Goal: Task Accomplishment & Management: Manage account settings

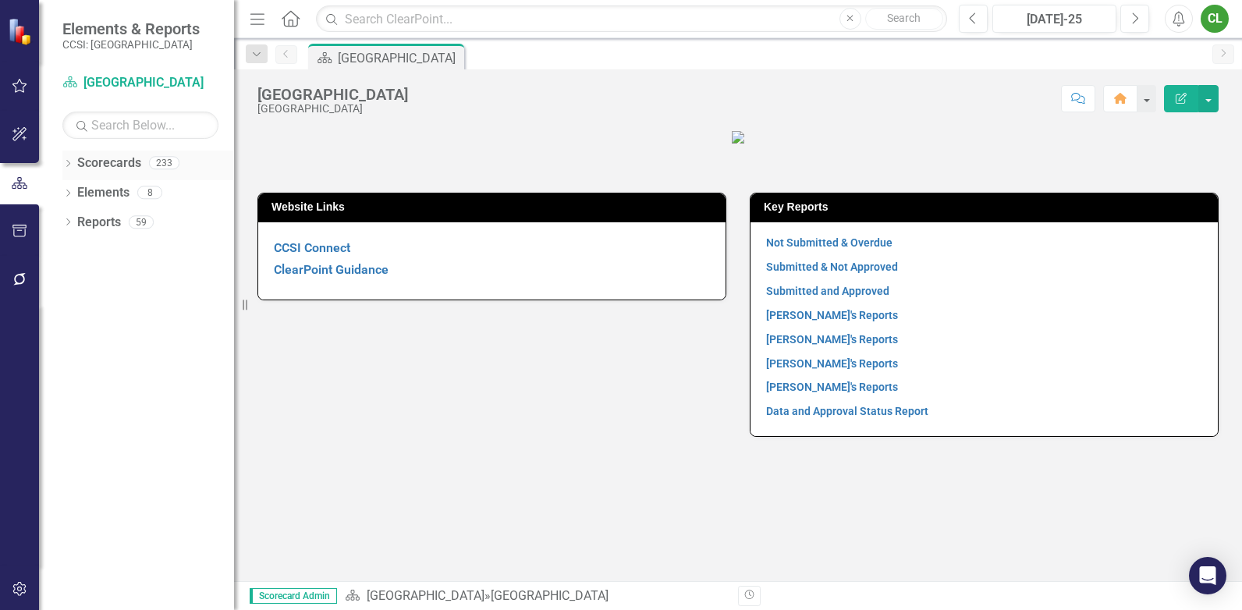
click at [68, 162] on icon "Dropdown" at bounding box center [67, 165] width 11 height 9
click at [78, 190] on icon "Dropdown" at bounding box center [76, 191] width 12 height 9
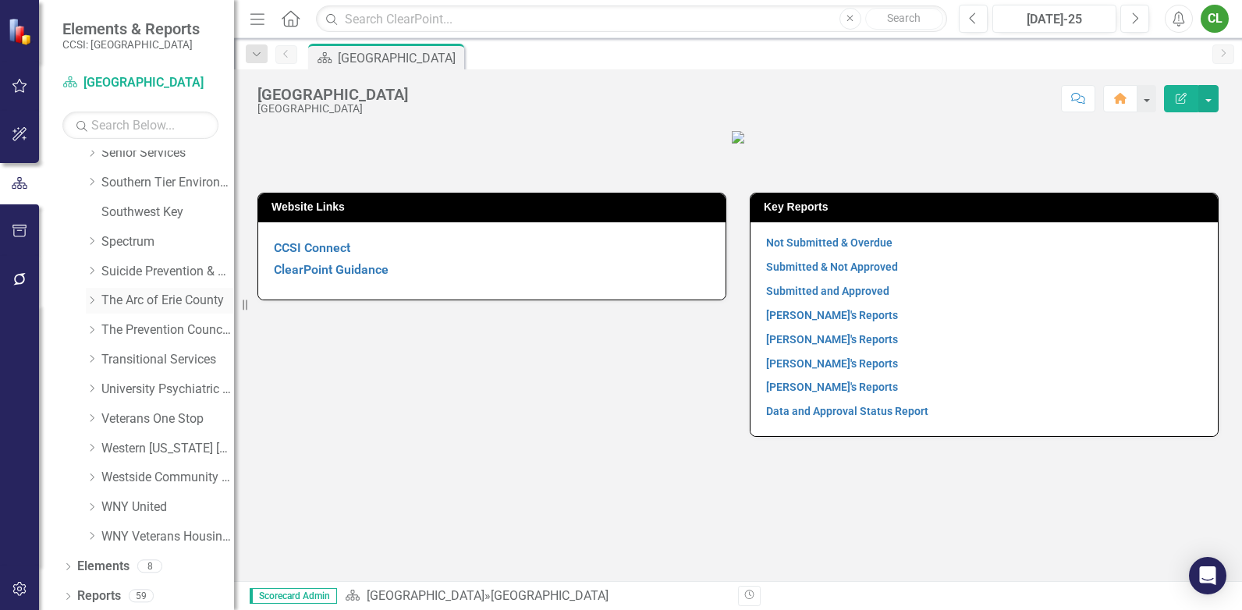
scroll to position [929, 0]
click at [142, 293] on link "The Arc of Erie County" at bounding box center [167, 298] width 133 height 18
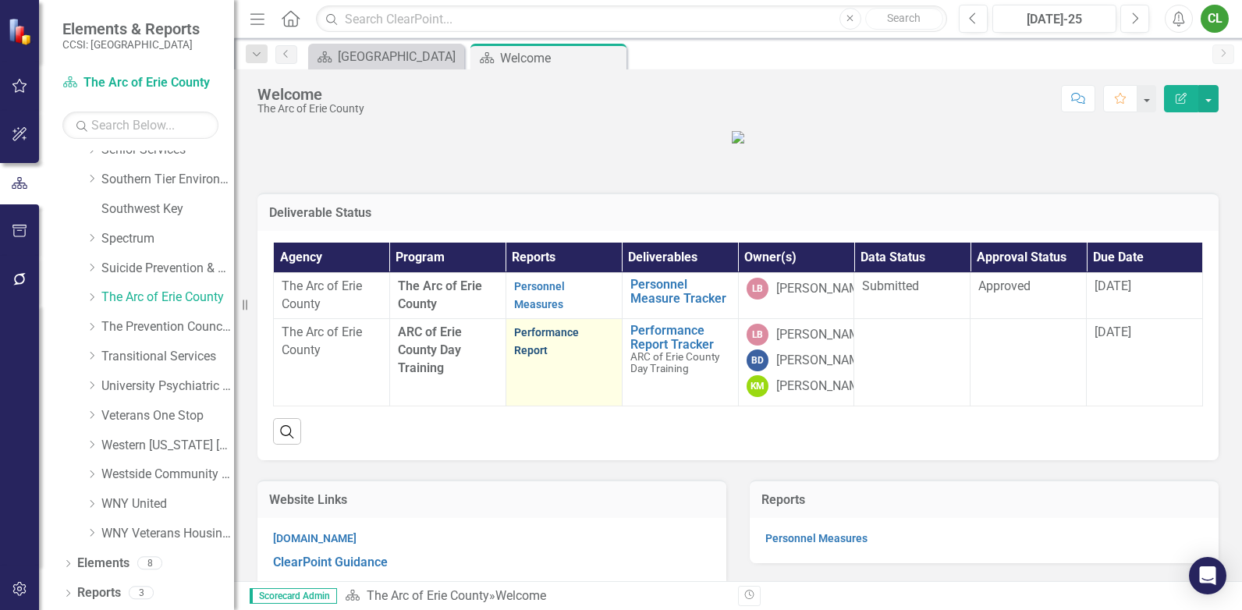
click at [534, 357] on link "Performance Report" at bounding box center [546, 341] width 65 height 30
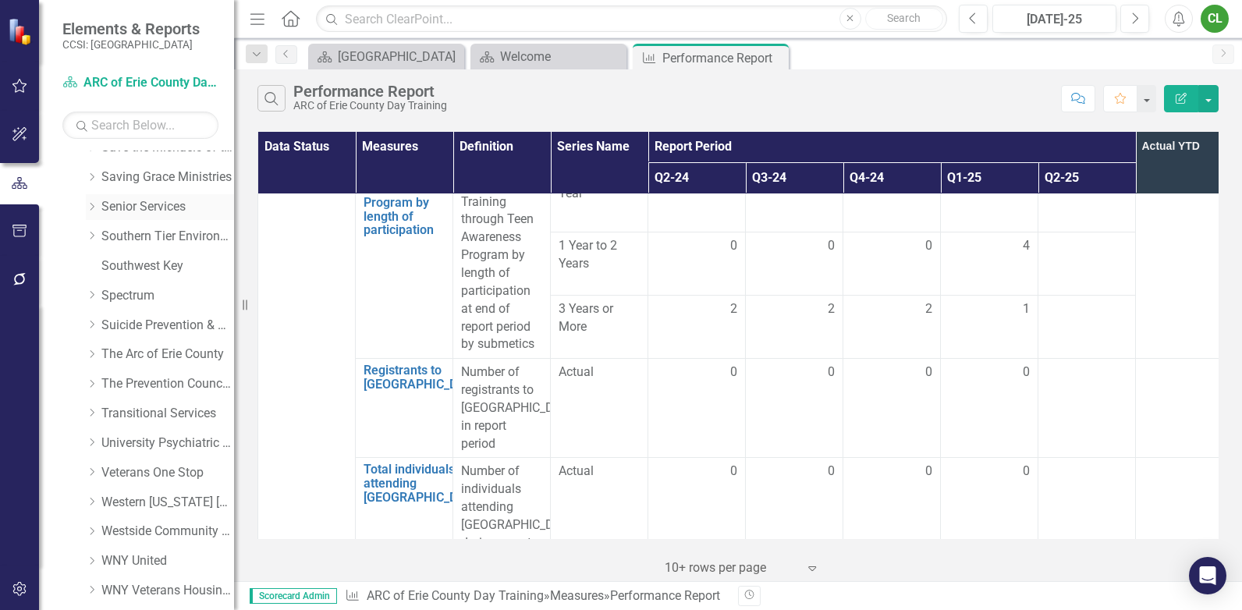
scroll to position [851, 0]
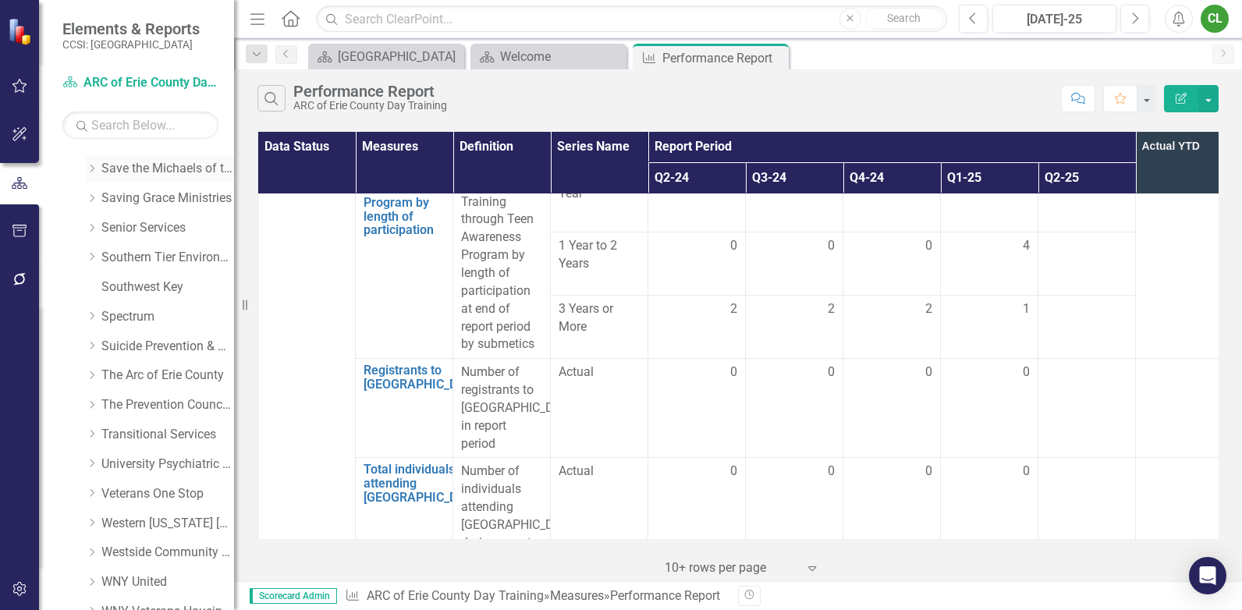
click at [126, 171] on link "Save the Michaels of the World" at bounding box center [167, 169] width 133 height 18
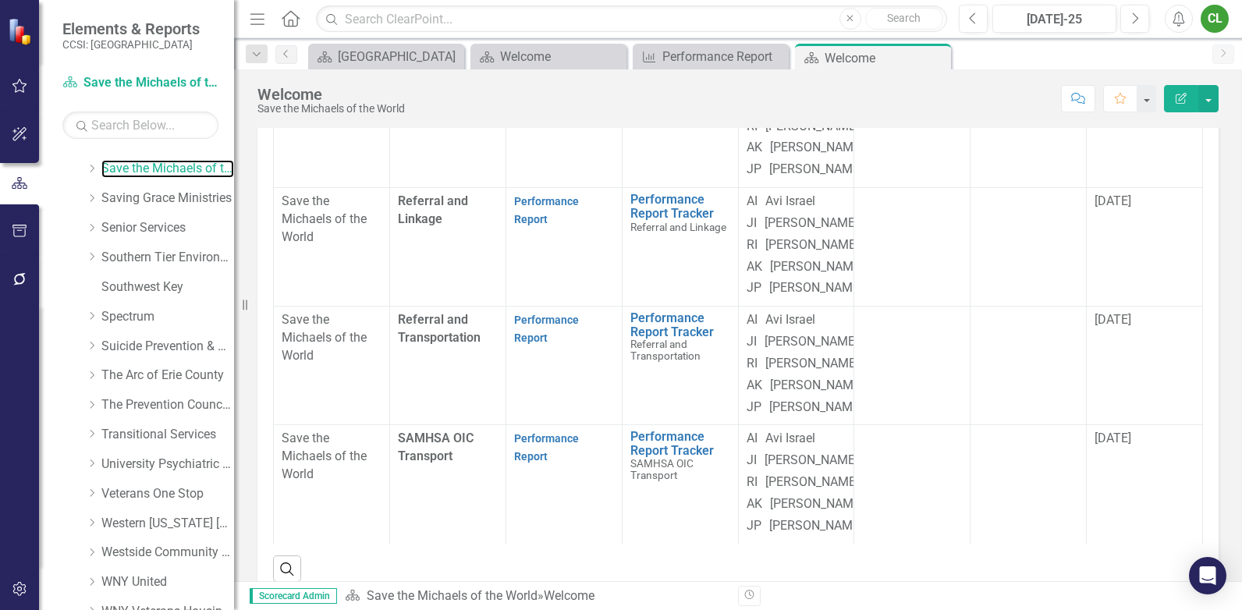
scroll to position [371, 0]
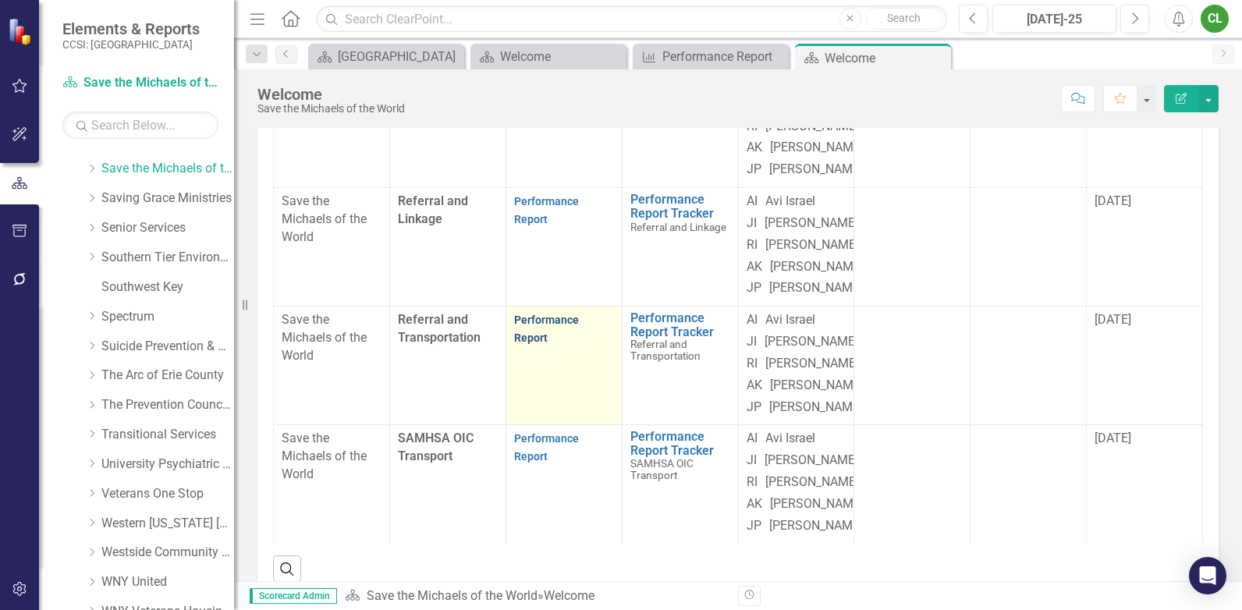
click at [530, 330] on link "Performance Report" at bounding box center [546, 329] width 65 height 30
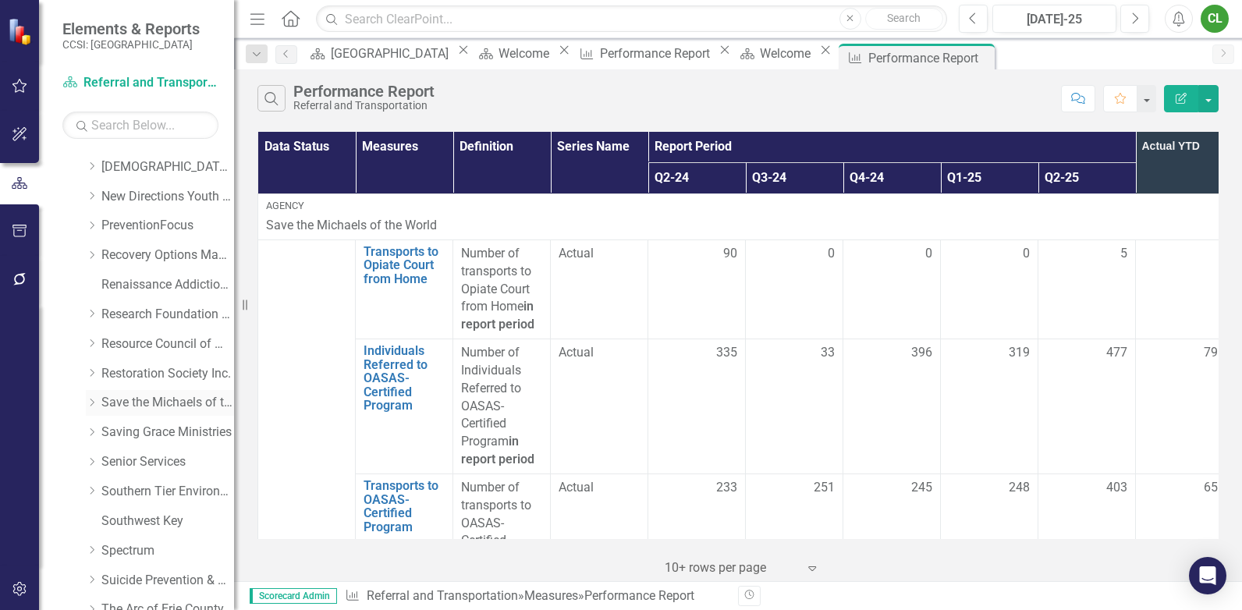
click at [151, 403] on link "Save the Michaels of the World" at bounding box center [167, 403] width 133 height 18
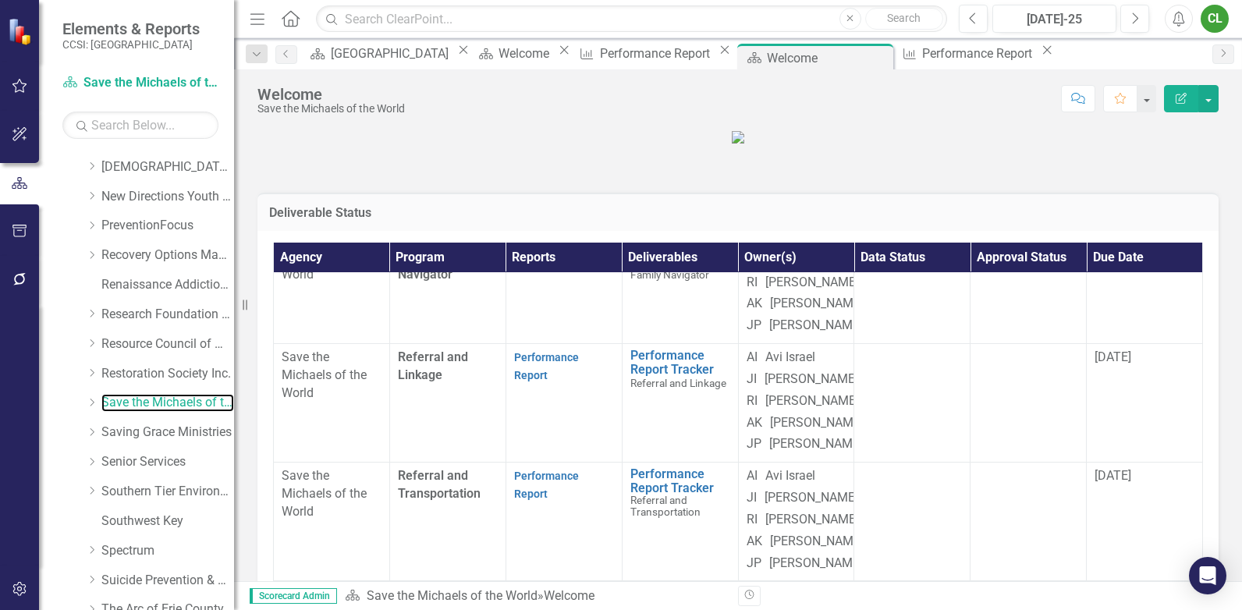
scroll to position [234, 0]
click at [93, 403] on icon at bounding box center [93, 403] width 4 height 8
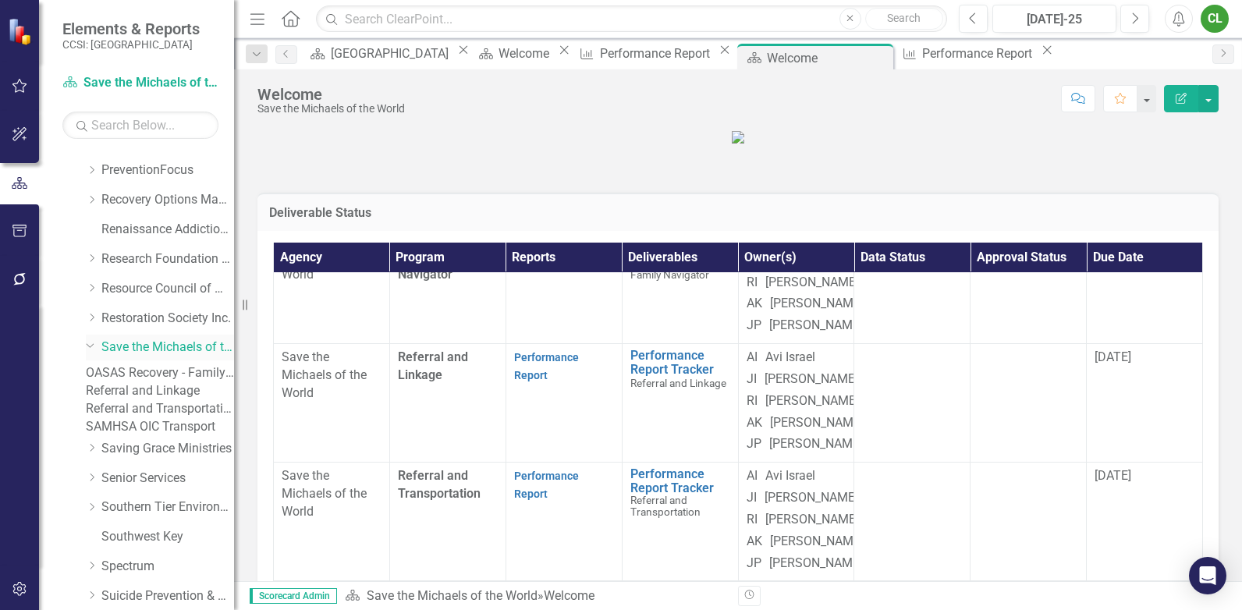
scroll to position [694, 0]
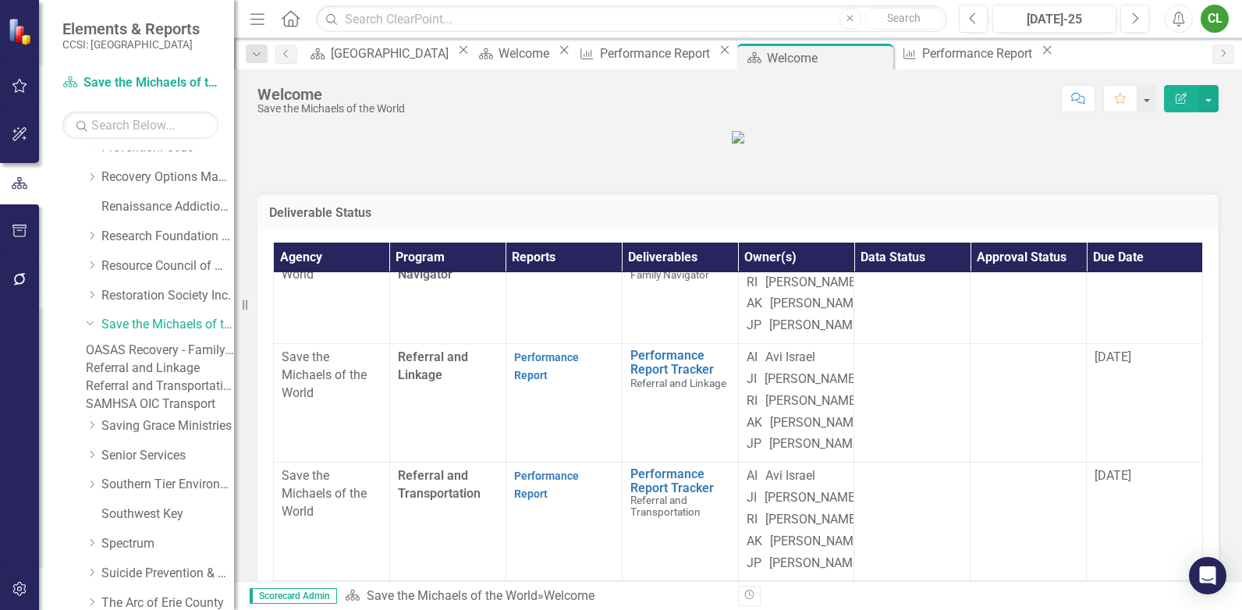
click at [133, 378] on link "Referral and Linkage" at bounding box center [160, 369] width 148 height 18
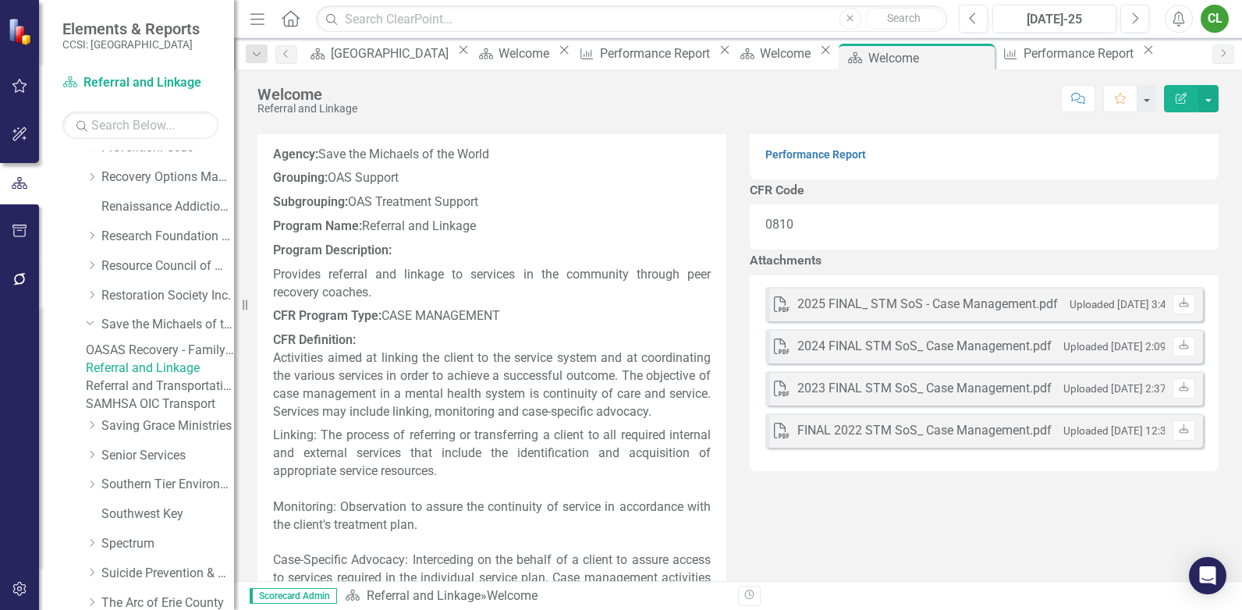
click at [824, 314] on div "2025 FINAL_ STM SoS - Case Management.pdf" at bounding box center [927, 305] width 261 height 18
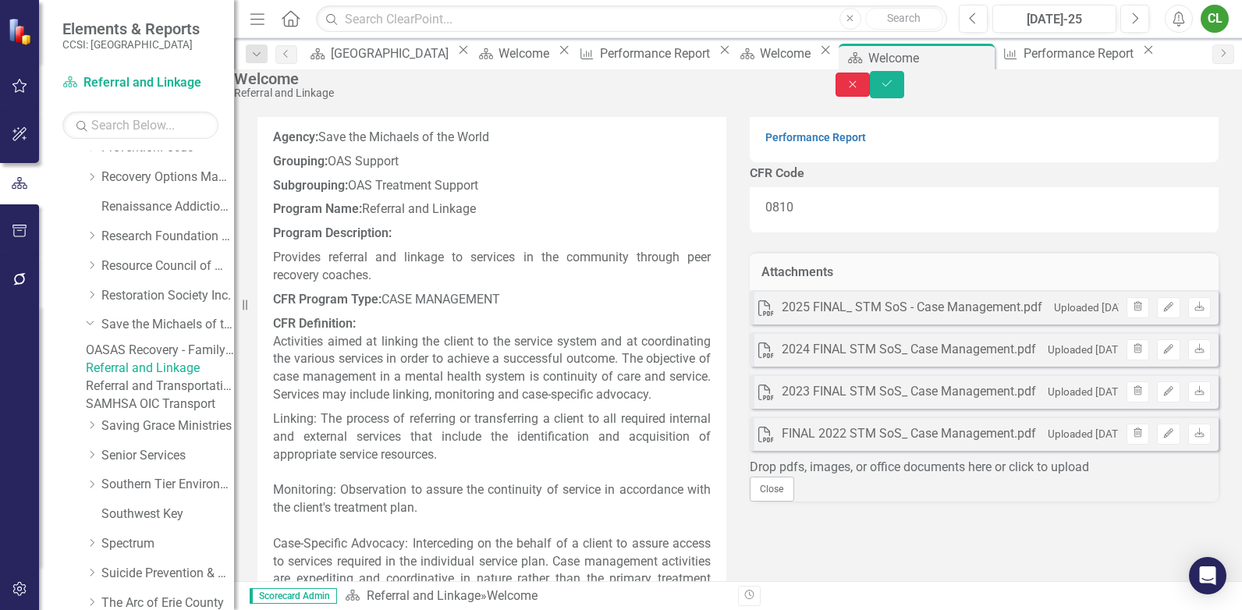
click at [870, 97] on button "Close" at bounding box center [853, 85] width 34 height 24
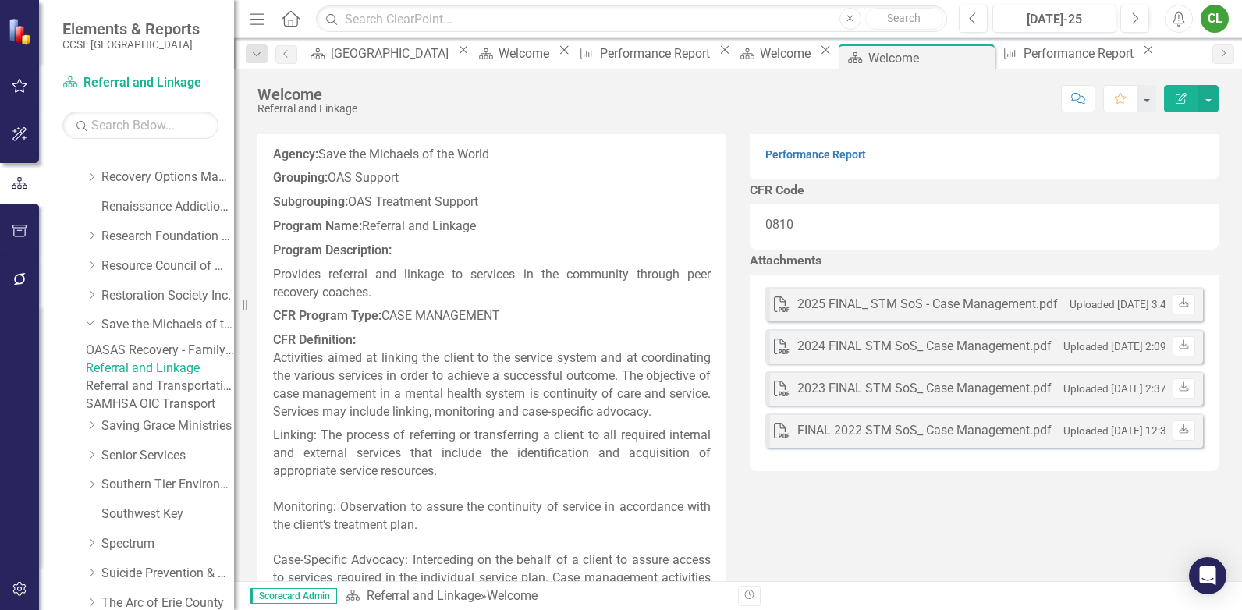
click at [133, 396] on link "Referral and Transportation" at bounding box center [160, 387] width 148 height 18
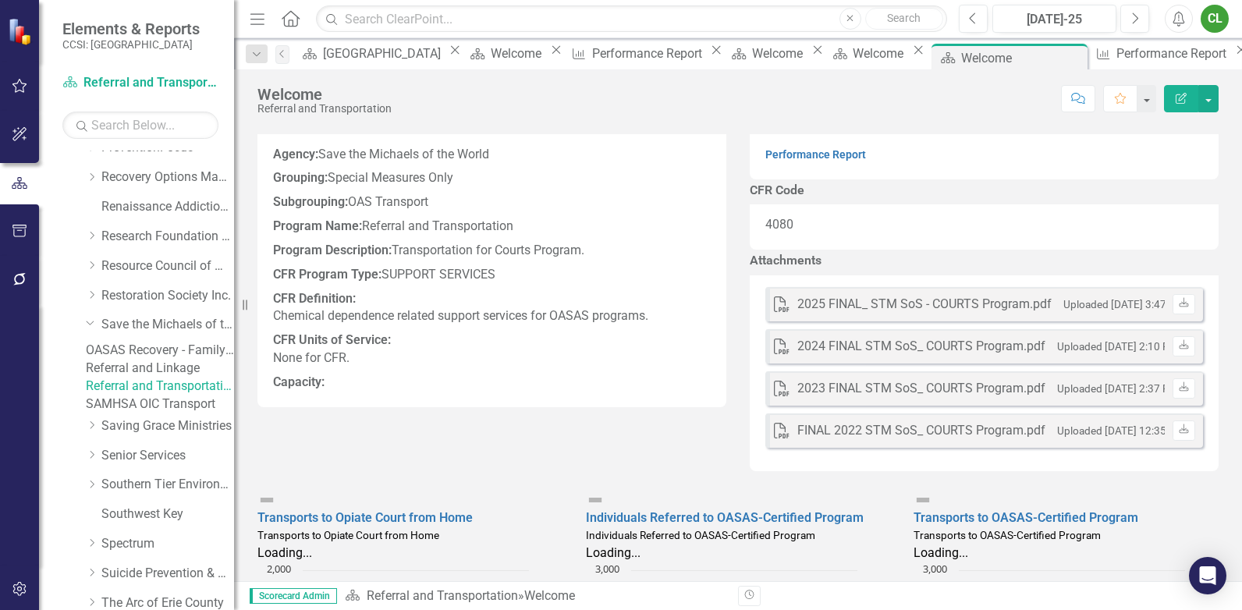
click at [851, 314] on div "2025 FINAL_ STM SoS - COURTS Program.pdf" at bounding box center [924, 305] width 254 height 18
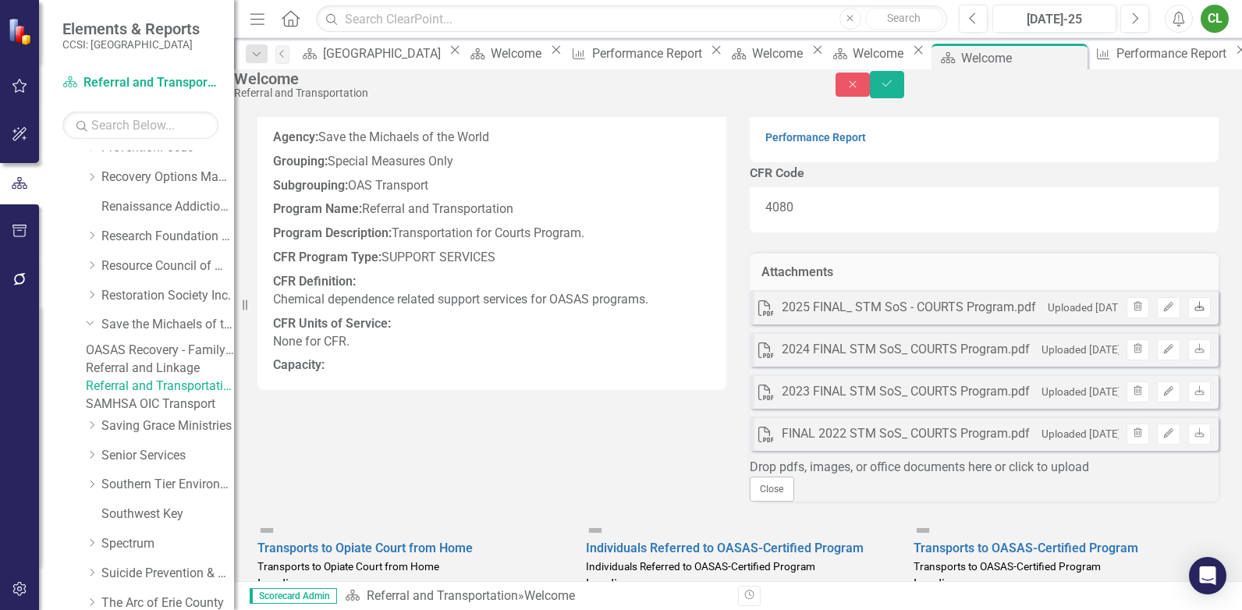
click at [1195, 311] on icon at bounding box center [1199, 305] width 9 height 9
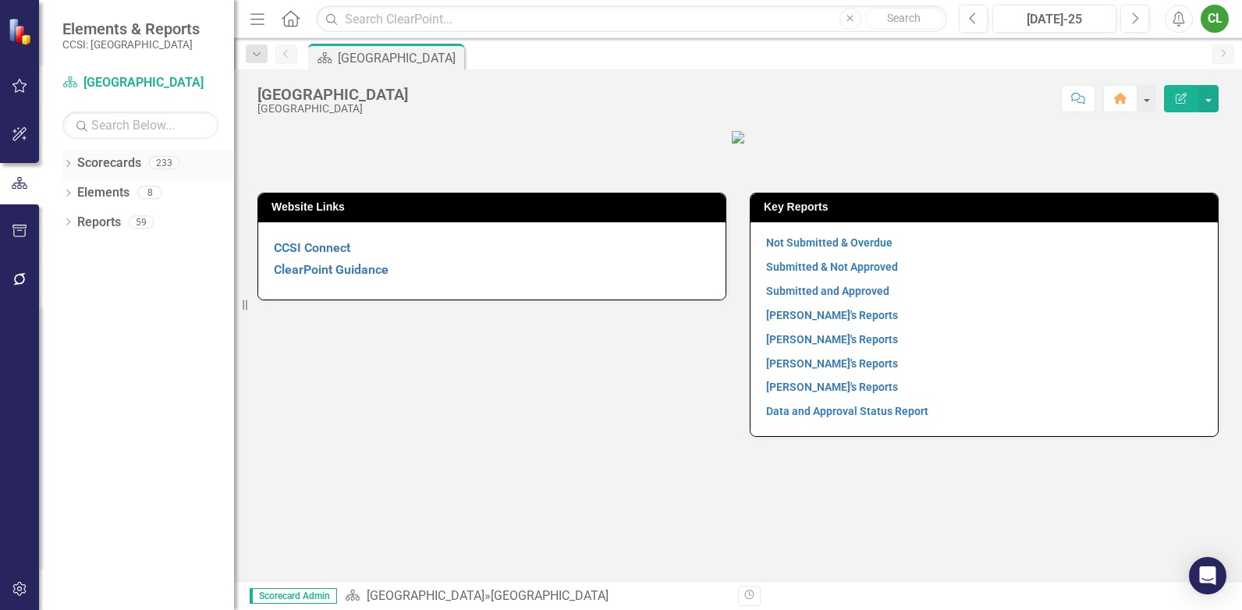
click at [72, 161] on icon "Dropdown" at bounding box center [67, 165] width 11 height 9
click at [80, 186] on div "Dropdown" at bounding box center [76, 192] width 12 height 13
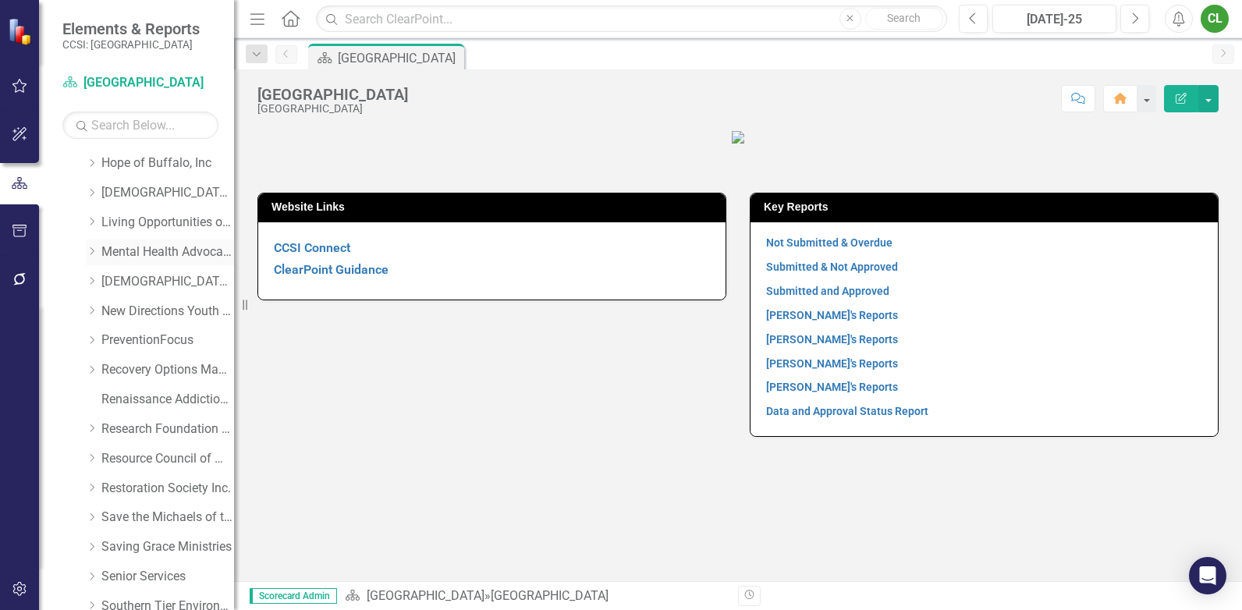
scroll to position [546, 0]
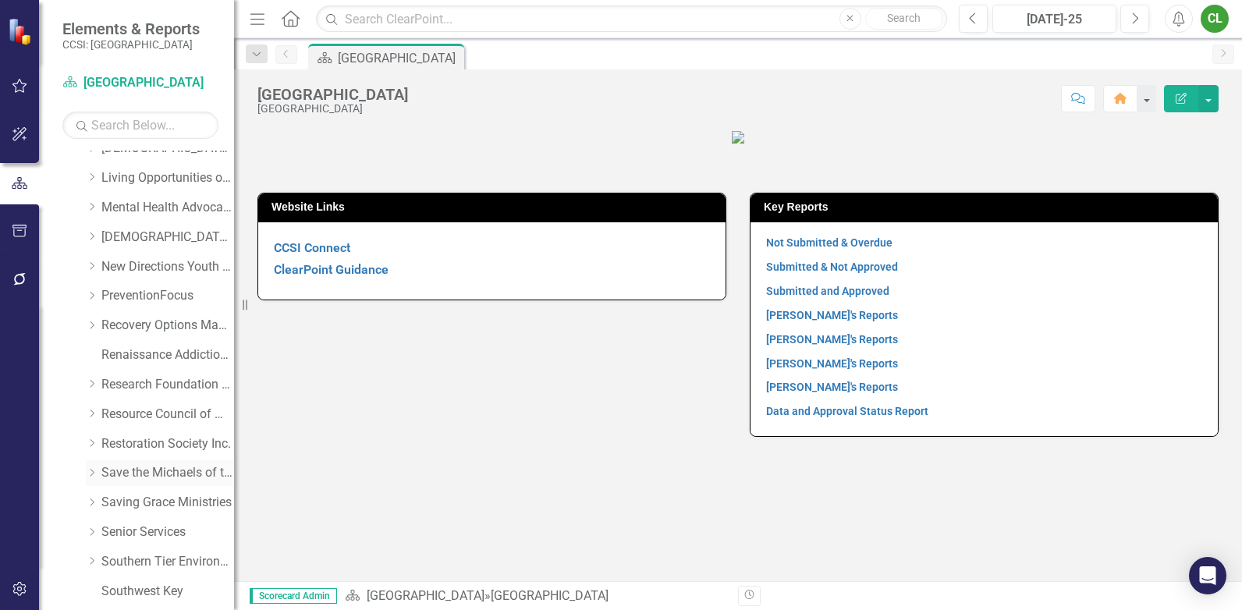
click at [114, 472] on link "Save the Michaels of the World" at bounding box center [167, 473] width 133 height 18
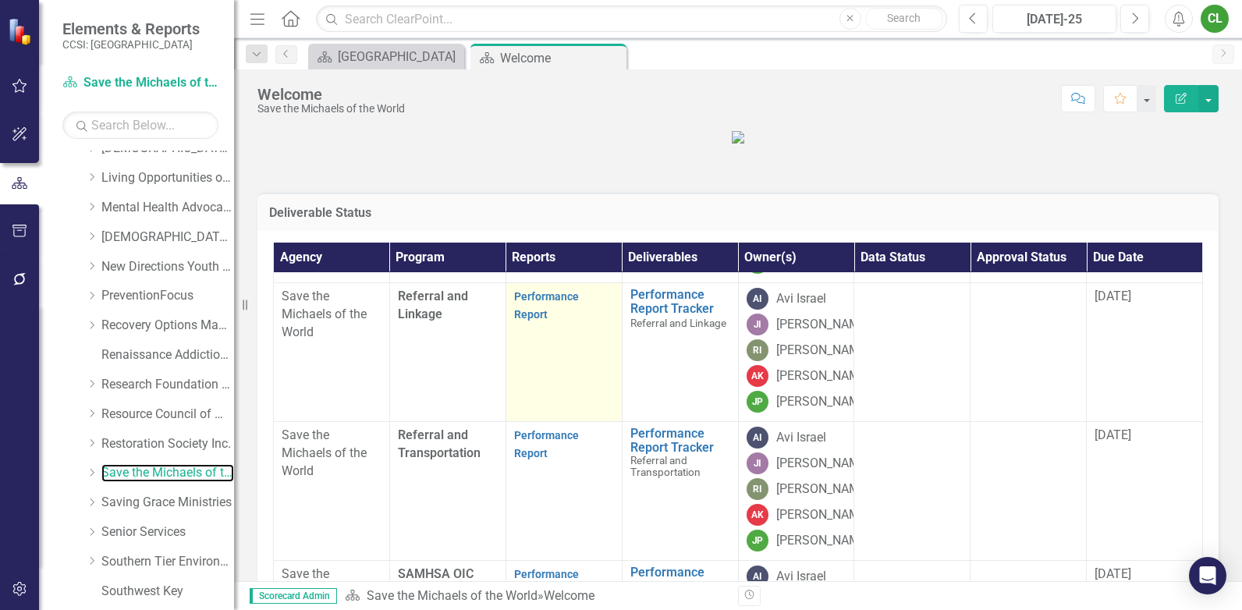
scroll to position [449, 0]
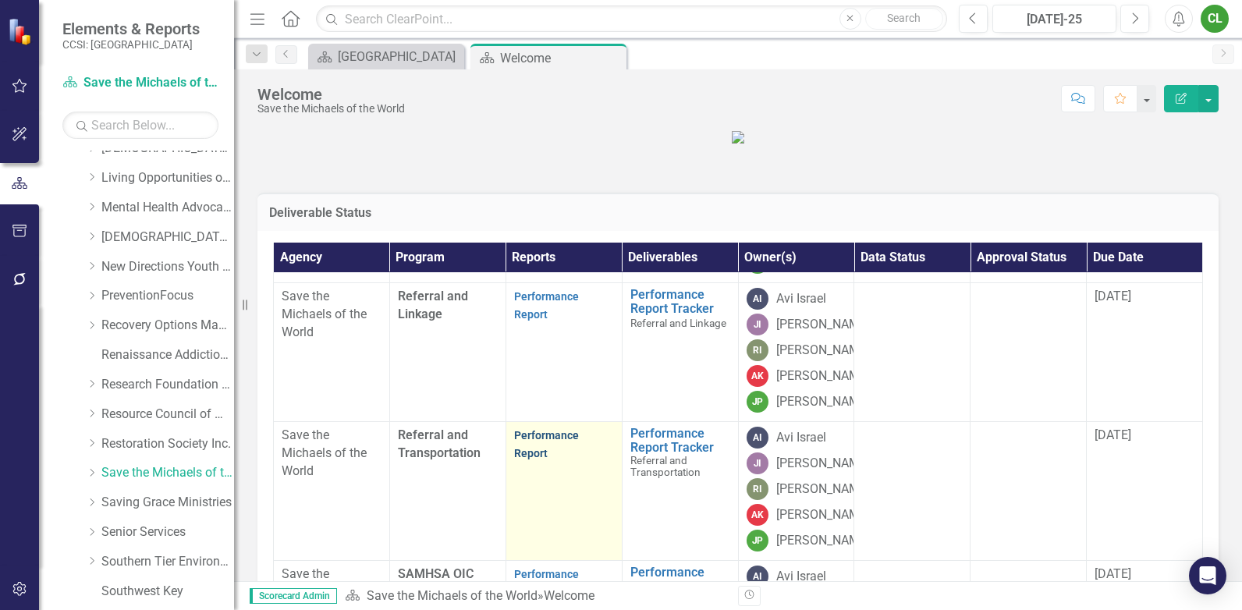
click at [534, 429] on link "Performance Report" at bounding box center [546, 444] width 65 height 30
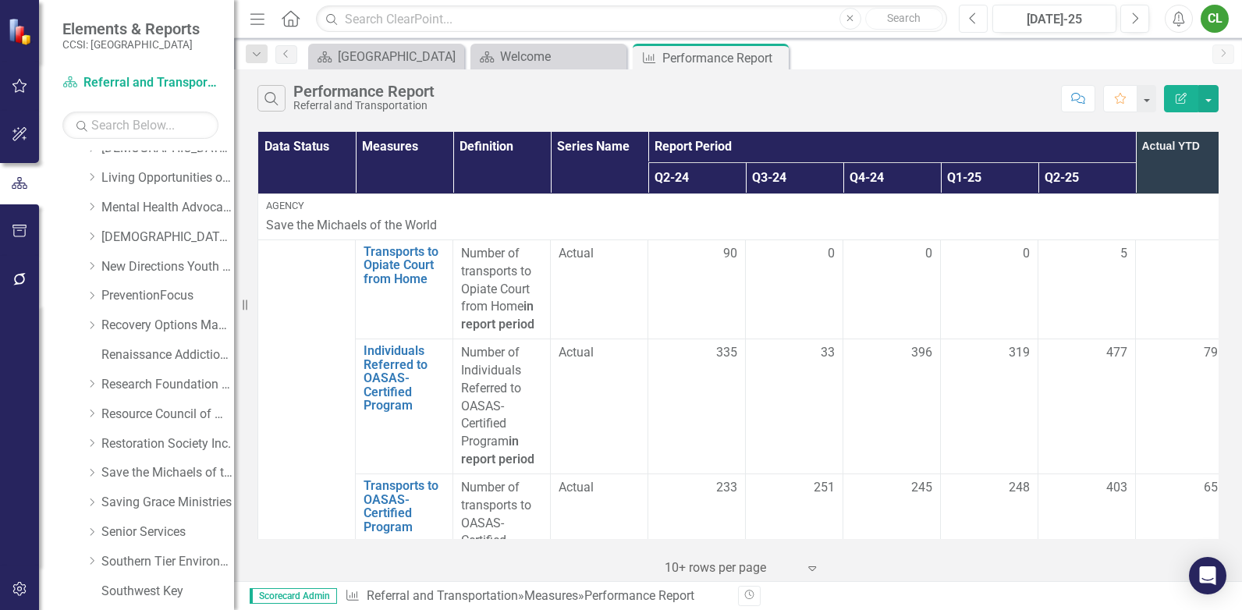
click at [975, 16] on icon "Previous" at bounding box center [973, 19] width 9 height 14
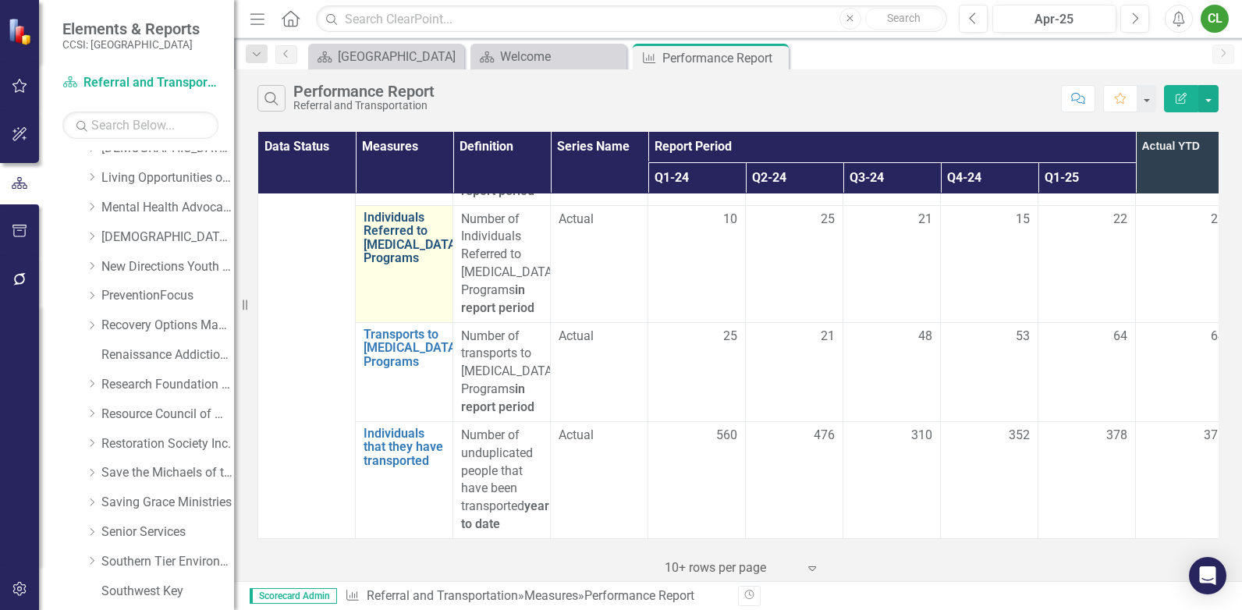
scroll to position [866, 0]
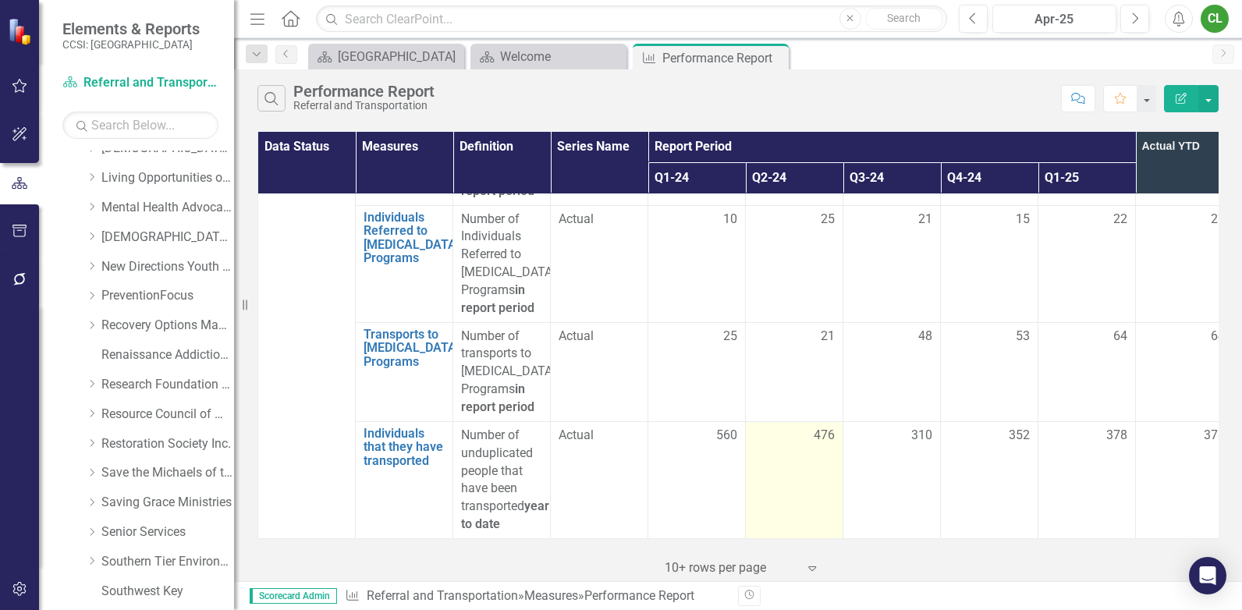
click at [828, 427] on span "476" at bounding box center [824, 436] width 21 height 18
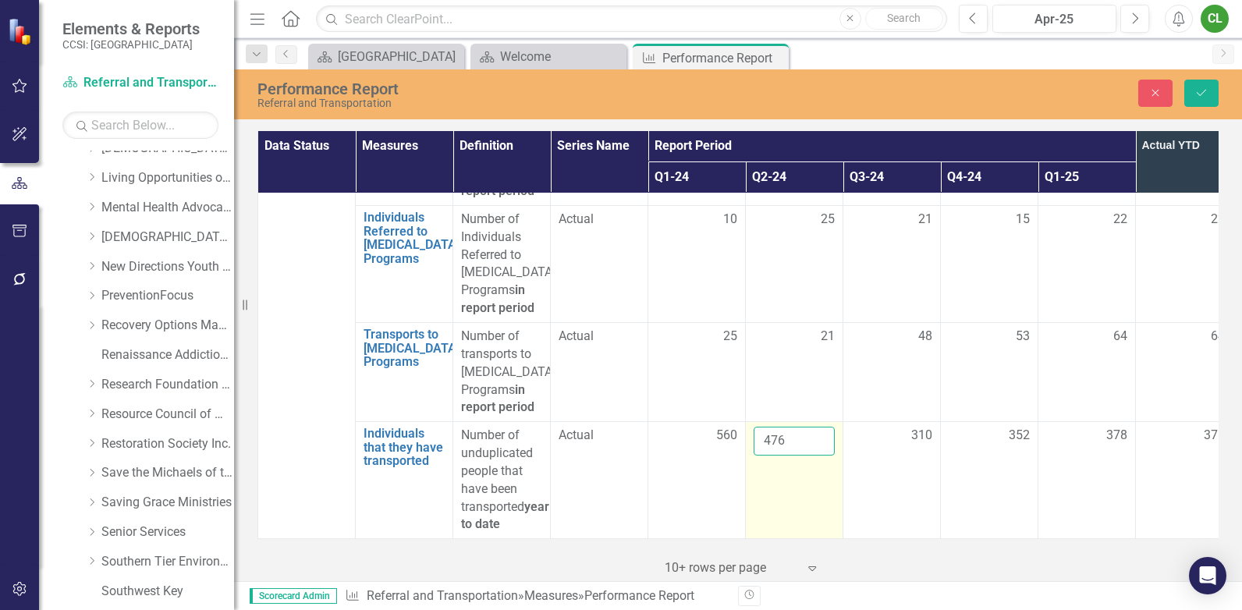
drag, startPoint x: 828, startPoint y: 421, endPoint x: 791, endPoint y: 425, distance: 36.9
click at [791, 427] on input "476" at bounding box center [794, 441] width 81 height 29
drag, startPoint x: 791, startPoint y: 425, endPoint x: 757, endPoint y: 427, distance: 34.4
click at [757, 427] on input "476" at bounding box center [794, 441] width 81 height 29
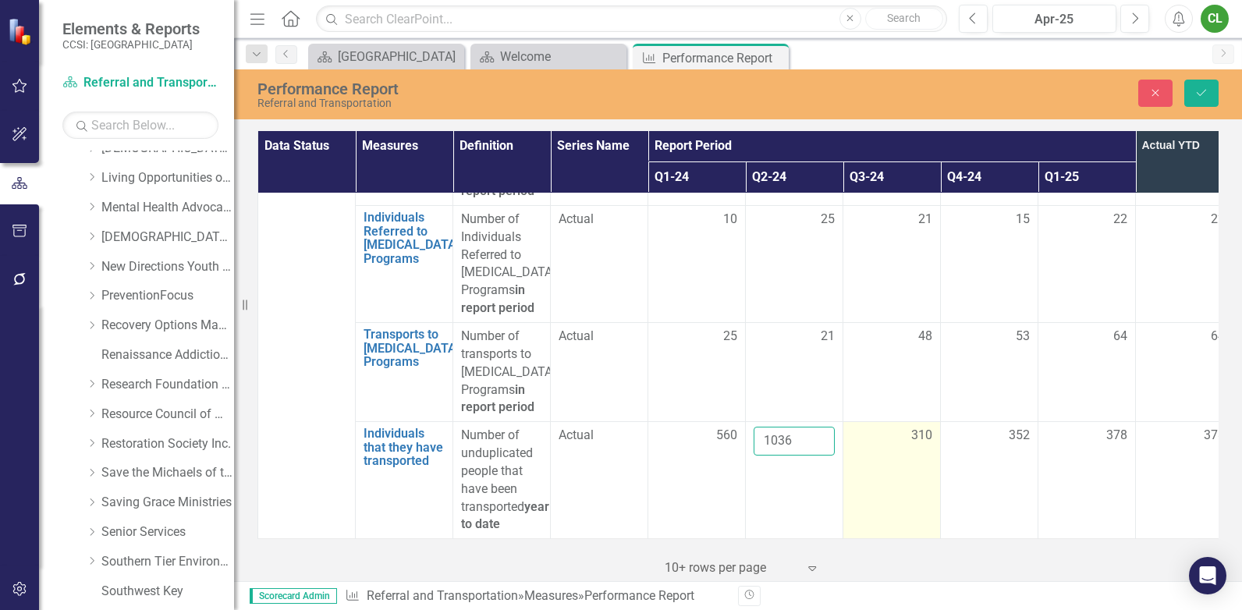
type input "1036"
click at [856, 460] on td "310" at bounding box center [892, 480] width 98 height 117
click at [914, 427] on span "310" at bounding box center [921, 436] width 21 height 18
drag, startPoint x: 914, startPoint y: 422, endPoint x: 891, endPoint y: 428, distance: 23.5
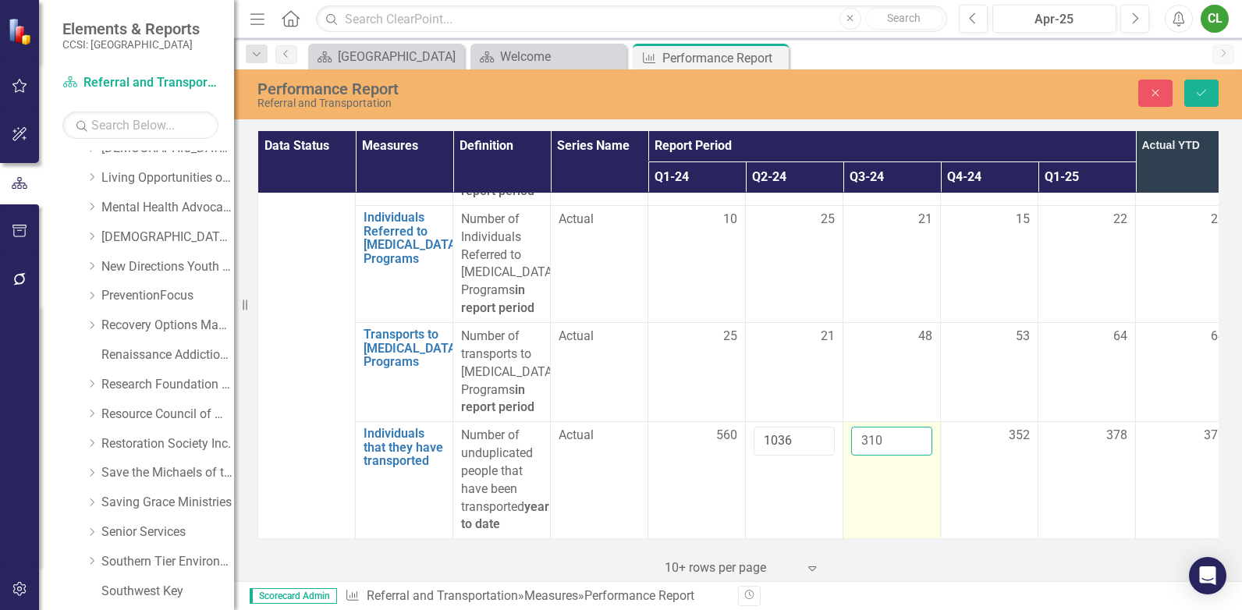
click at [891, 428] on input "310" at bounding box center [891, 441] width 81 height 29
click at [863, 427] on input "310" at bounding box center [891, 441] width 81 height 29
click at [881, 430] on input "1310" at bounding box center [891, 441] width 81 height 29
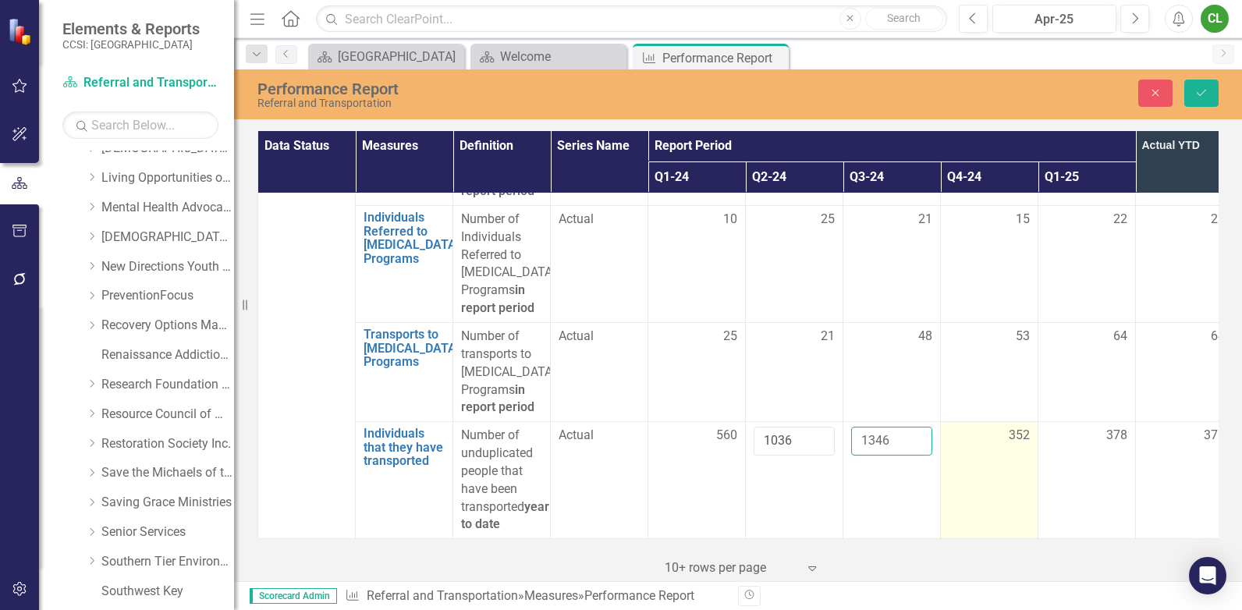
type input "1346"
click at [990, 437] on td "352" at bounding box center [990, 480] width 98 height 117
click at [991, 437] on td "352" at bounding box center [990, 480] width 98 height 117
drag, startPoint x: 991, startPoint y: 437, endPoint x: 993, endPoint y: 427, distance: 10.4
click at [993, 427] on input "352" at bounding box center [989, 441] width 81 height 29
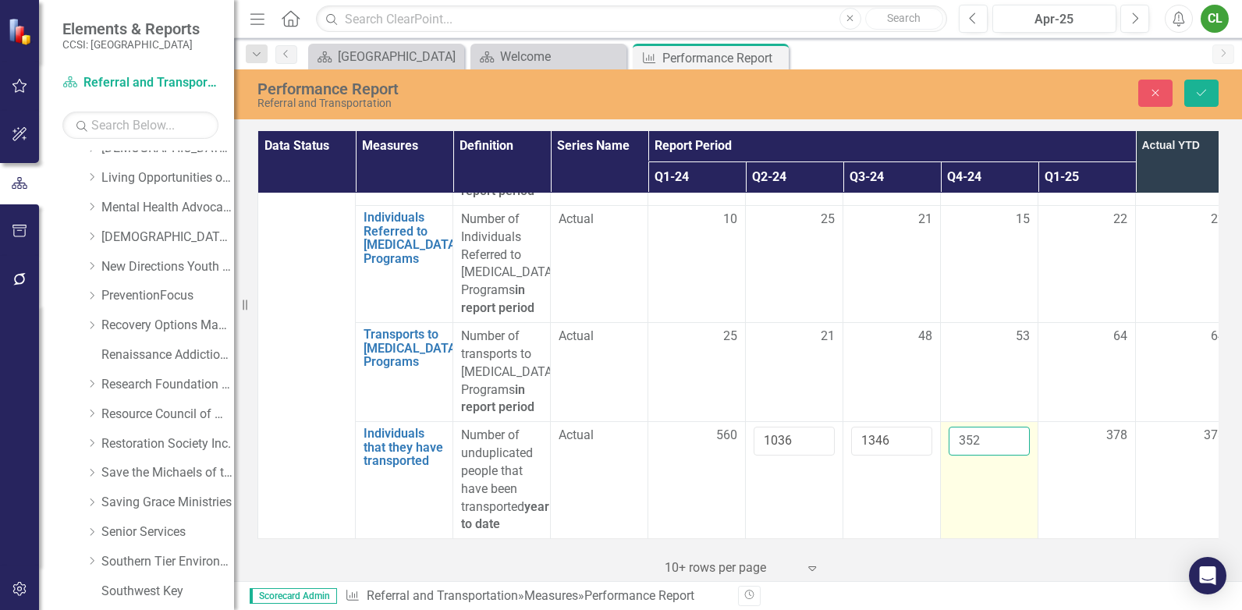
click at [993, 427] on input "352" at bounding box center [989, 441] width 81 height 29
drag, startPoint x: 993, startPoint y: 427, endPoint x: 948, endPoint y: 427, distance: 45.3
click at [948, 427] on td "352" at bounding box center [990, 480] width 98 height 117
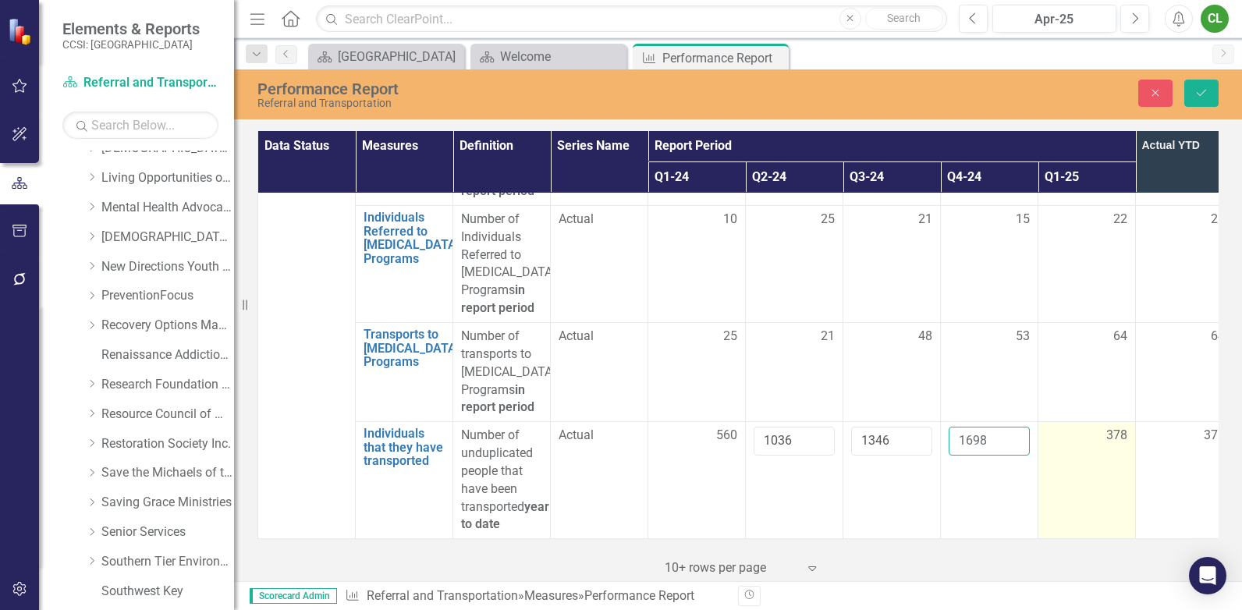
type input "1698"
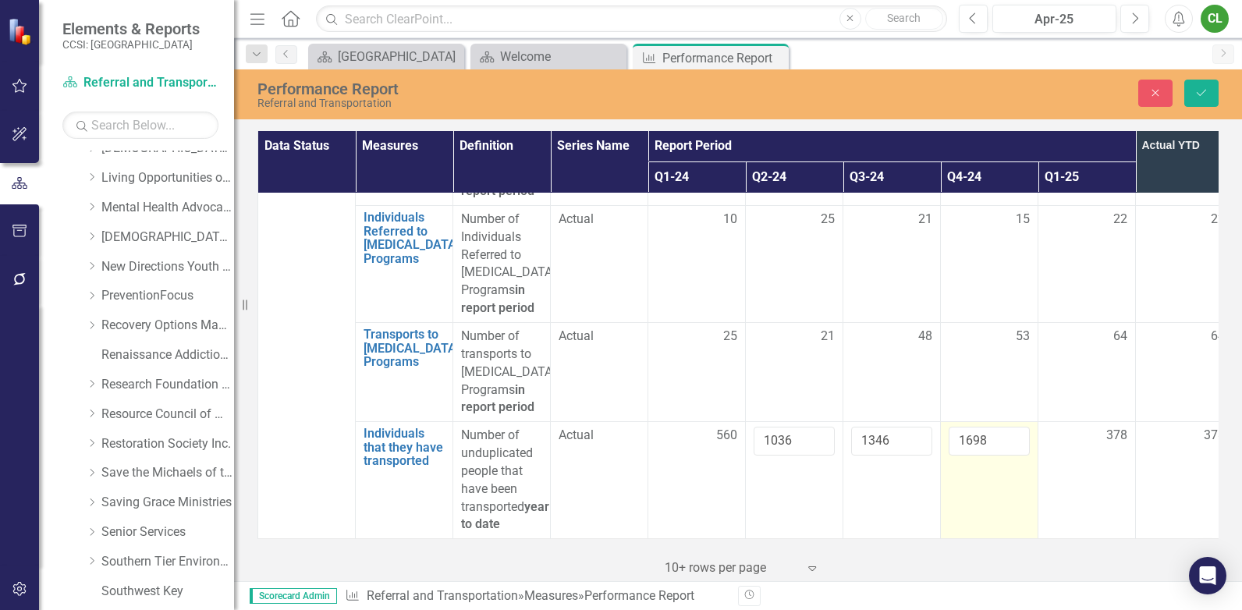
click at [1019, 486] on td "1698" at bounding box center [990, 480] width 98 height 117
click at [1204, 97] on icon "Save" at bounding box center [1202, 92] width 14 height 11
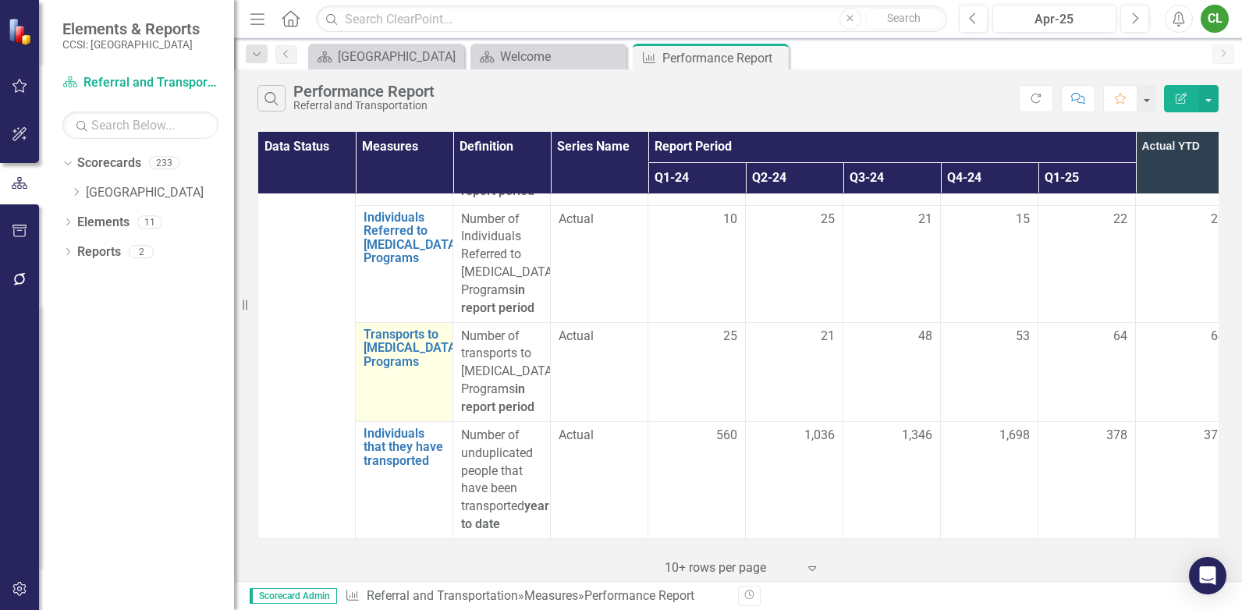
scroll to position [866, 0]
click at [1137, 18] on icon "Next" at bounding box center [1135, 19] width 9 height 14
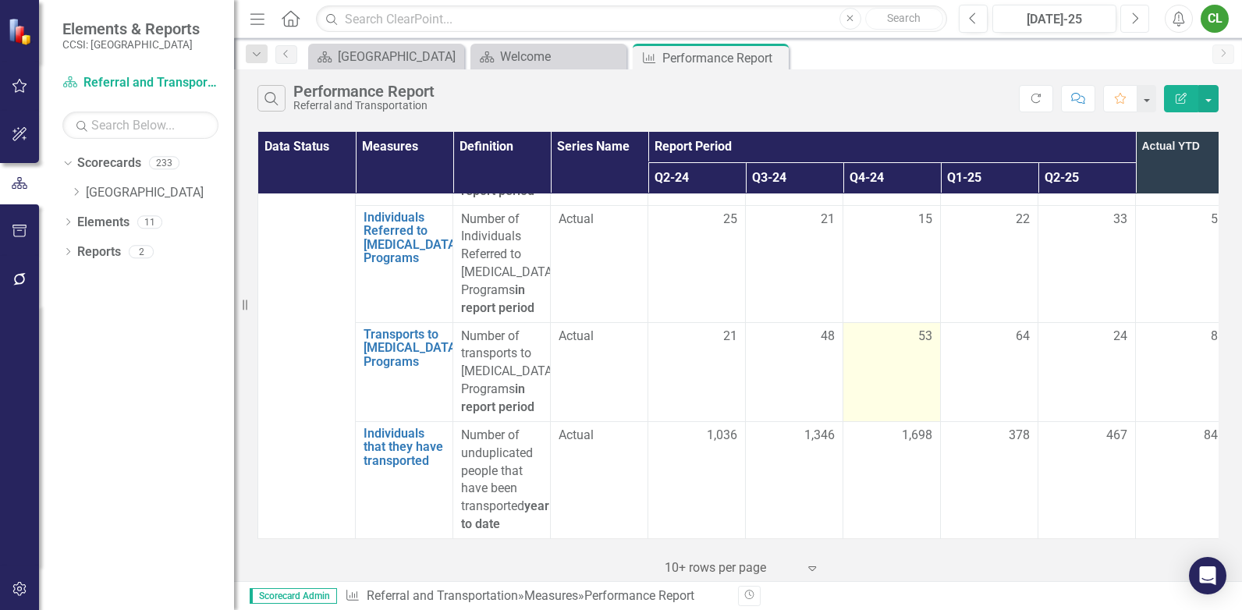
scroll to position [866, 0]
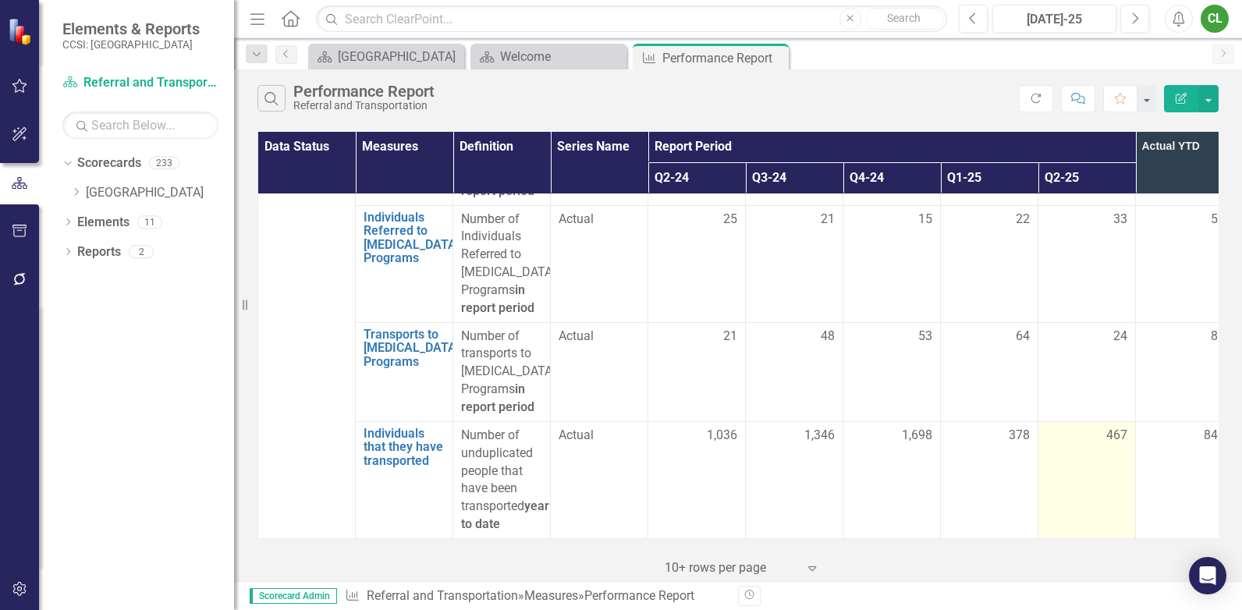
click at [1117, 427] on span "467" at bounding box center [1116, 436] width 21 height 18
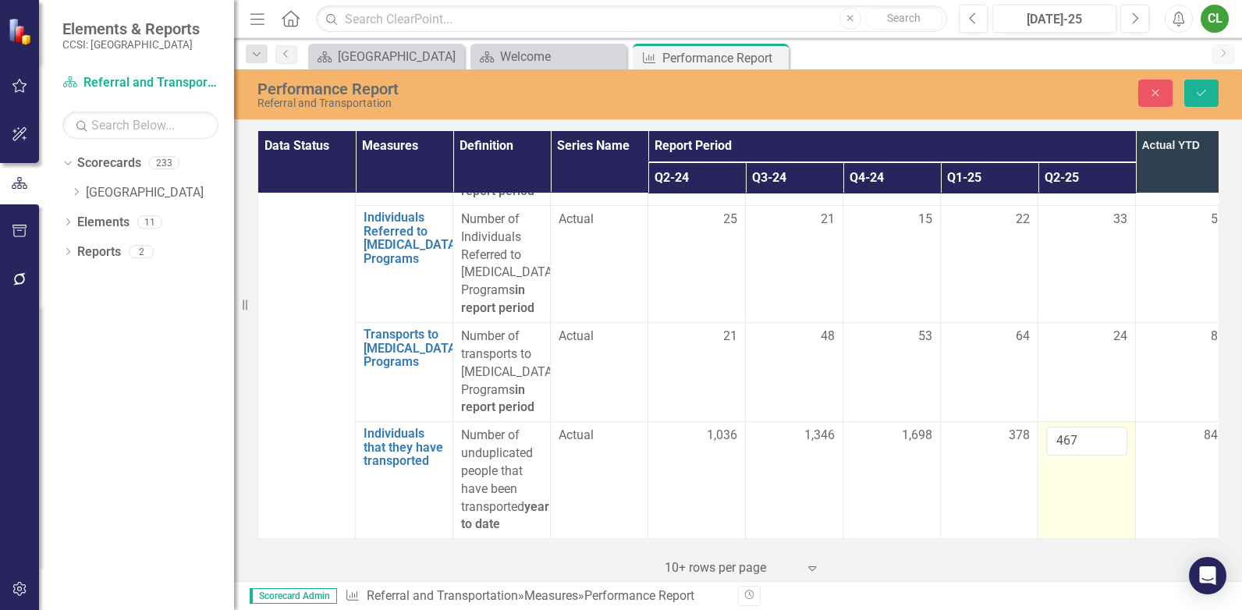
scroll to position [865, 0]
drag, startPoint x: 1117, startPoint y: 424, endPoint x: 1081, endPoint y: 426, distance: 35.9
click at [1081, 427] on input "467" at bounding box center [1086, 441] width 81 height 29
drag, startPoint x: 1081, startPoint y: 426, endPoint x: 1042, endPoint y: 428, distance: 39.8
click at [1042, 428] on td "467" at bounding box center [1088, 480] width 98 height 117
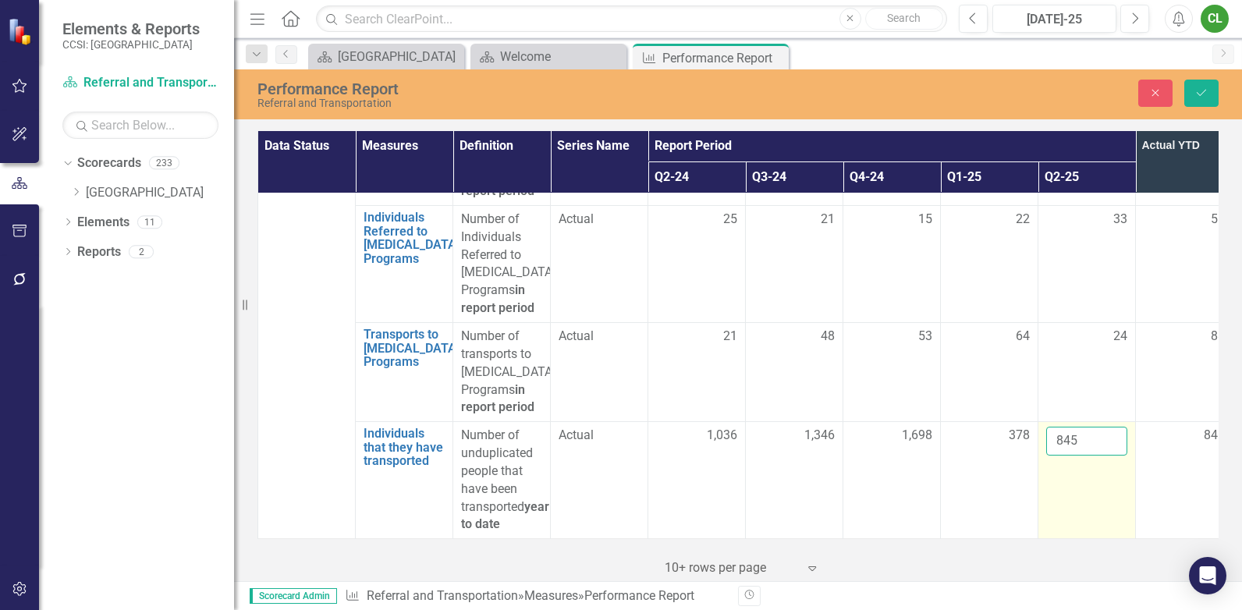
type input "845"
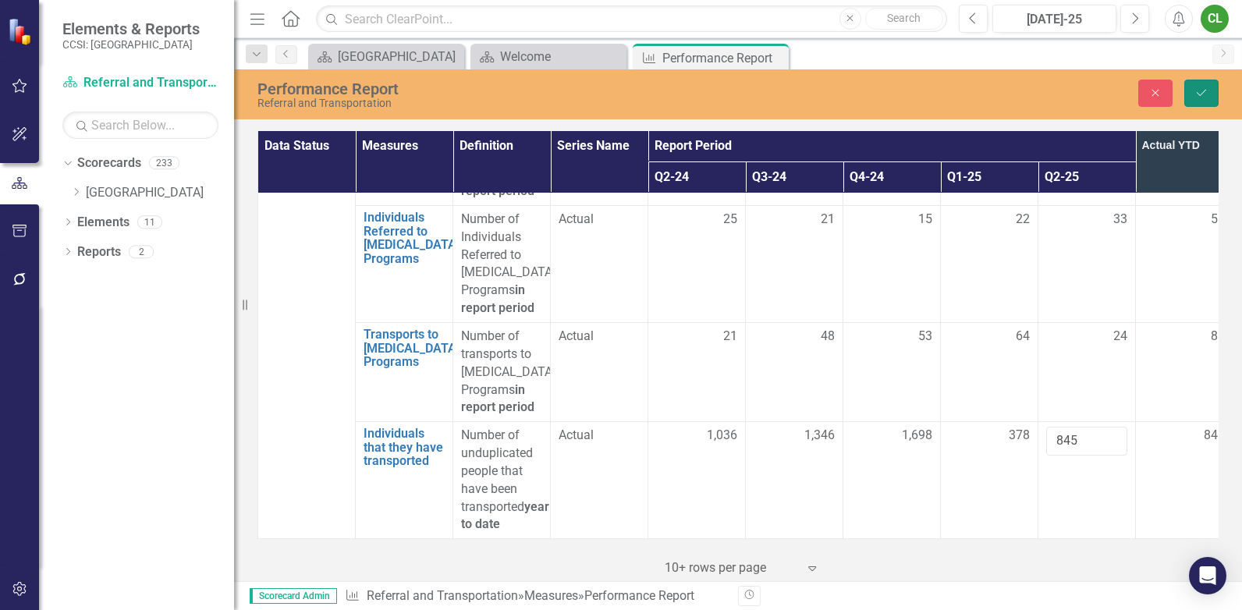
click at [1199, 88] on icon "Save" at bounding box center [1202, 92] width 14 height 11
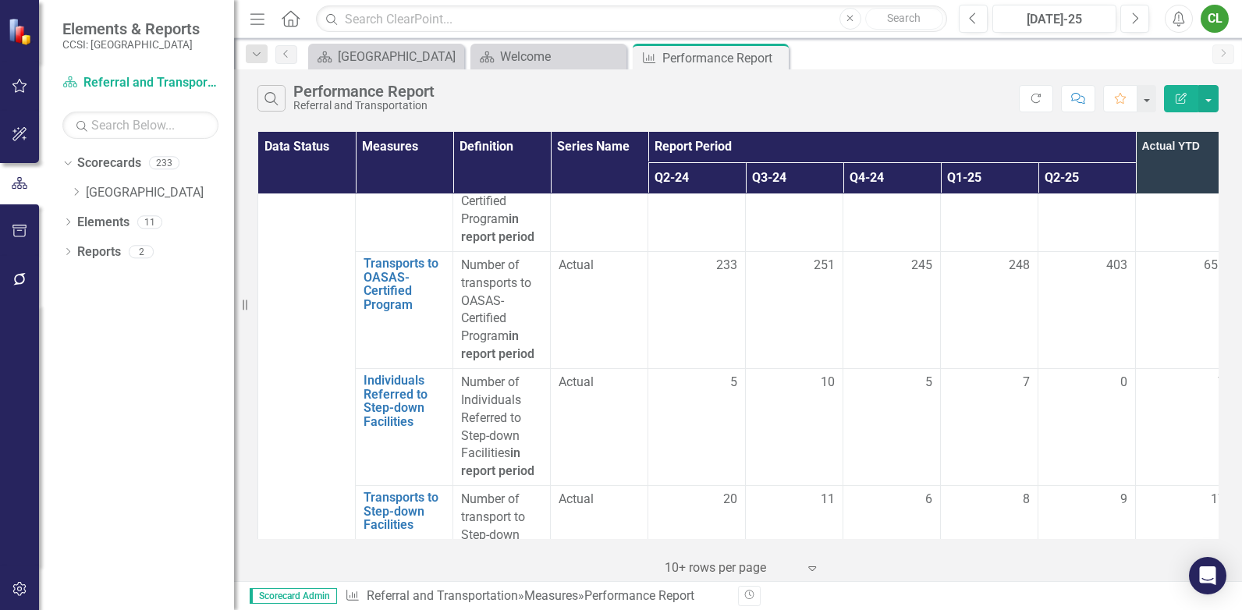
scroll to position [164, 0]
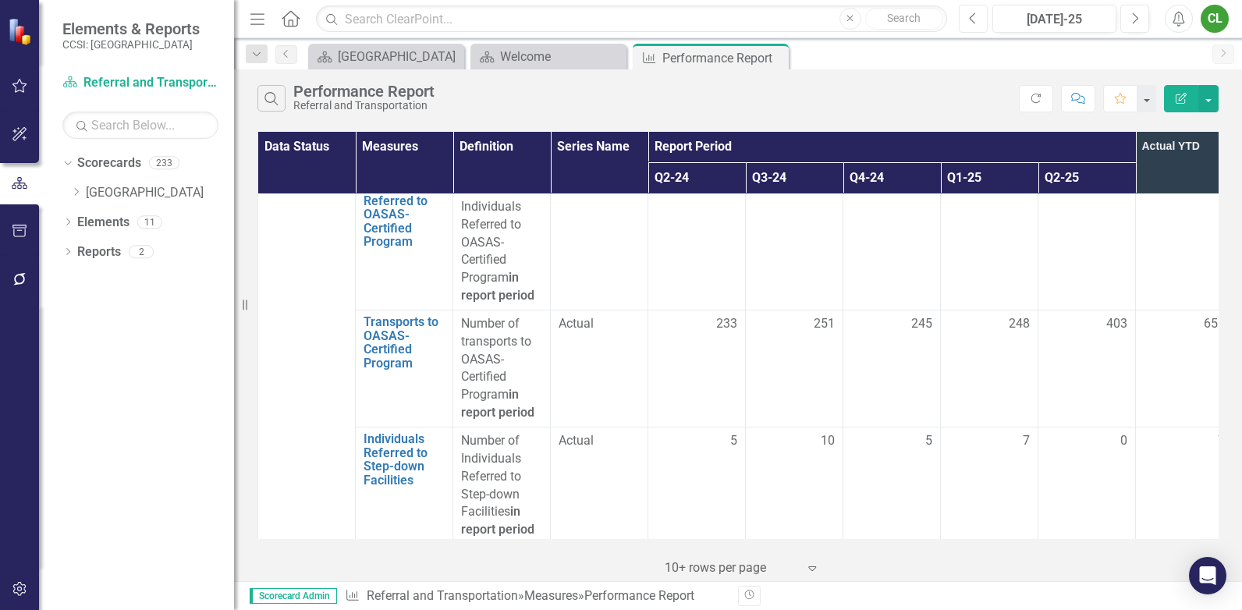
click at [982, 21] on button "Previous" at bounding box center [973, 19] width 29 height 28
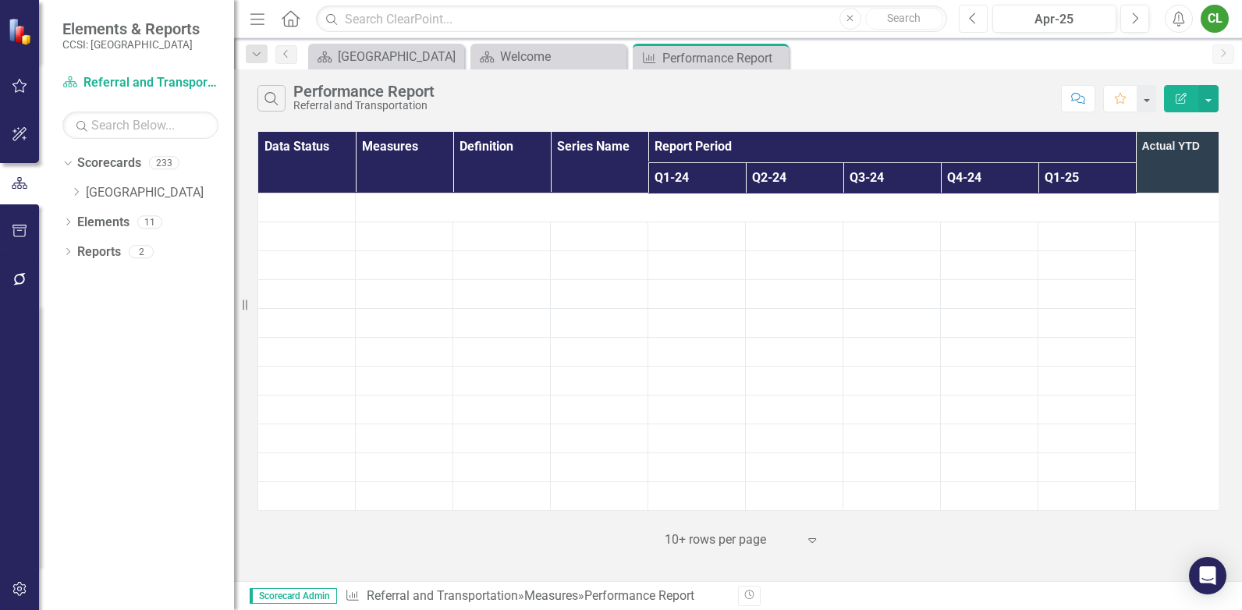
click at [982, 21] on button "Previous" at bounding box center [973, 19] width 29 height 28
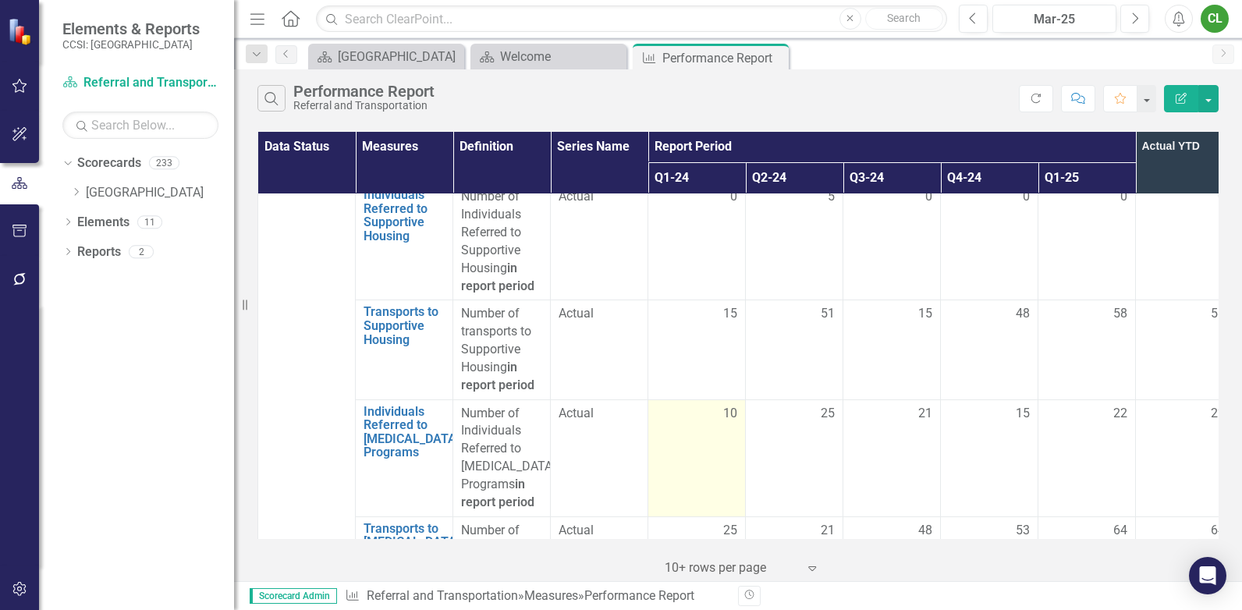
scroll to position [702, 0]
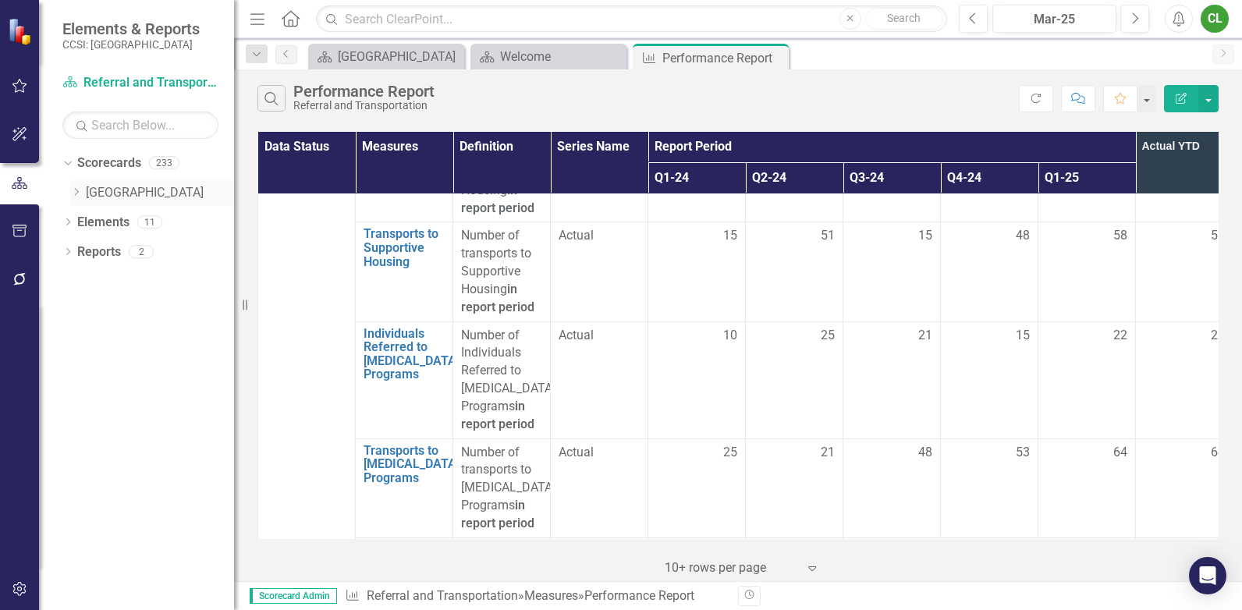
click at [76, 186] on div "Dropdown" at bounding box center [76, 192] width 12 height 13
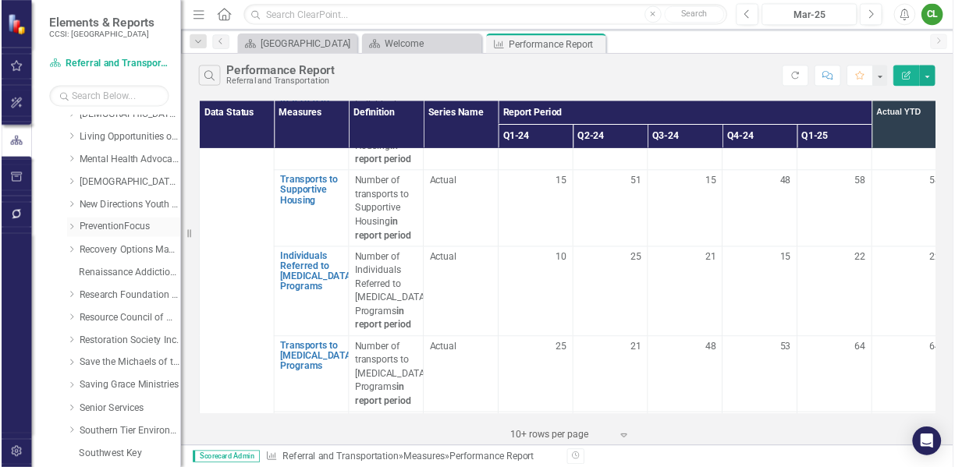
scroll to position [624, 0]
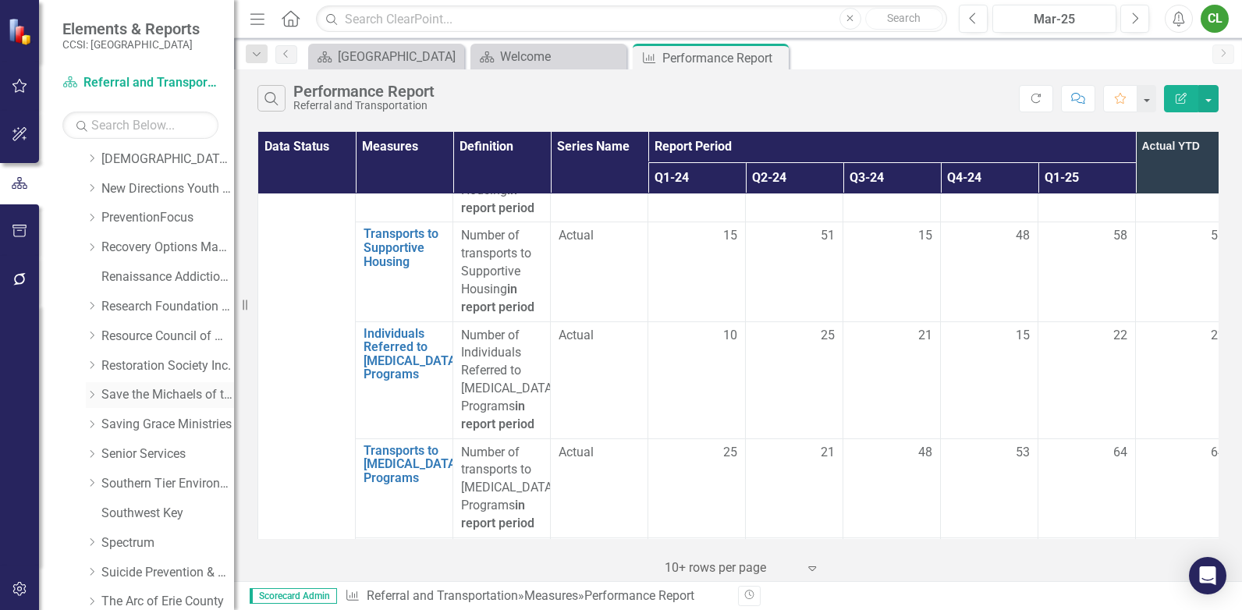
click at [94, 393] on icon "Dropdown" at bounding box center [92, 394] width 12 height 9
click at [159, 483] on link "Referral and Transportation" at bounding box center [175, 484] width 117 height 18
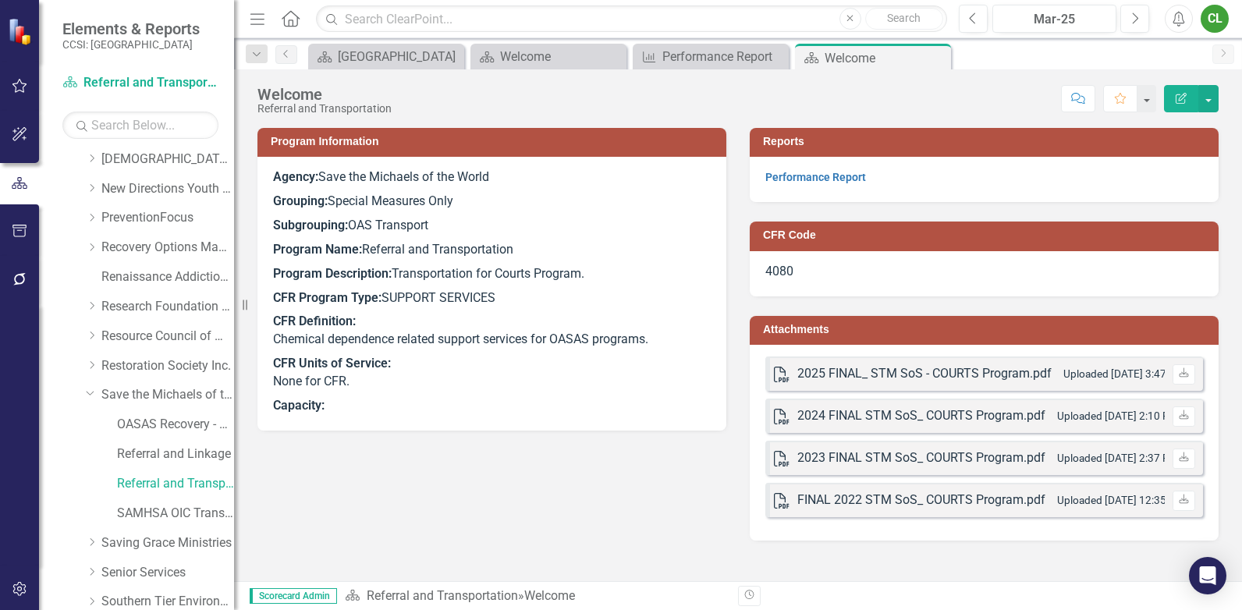
click at [840, 374] on div "2025 FINAL_ STM SoS - COURTS Program.pdf" at bounding box center [924, 374] width 254 height 18
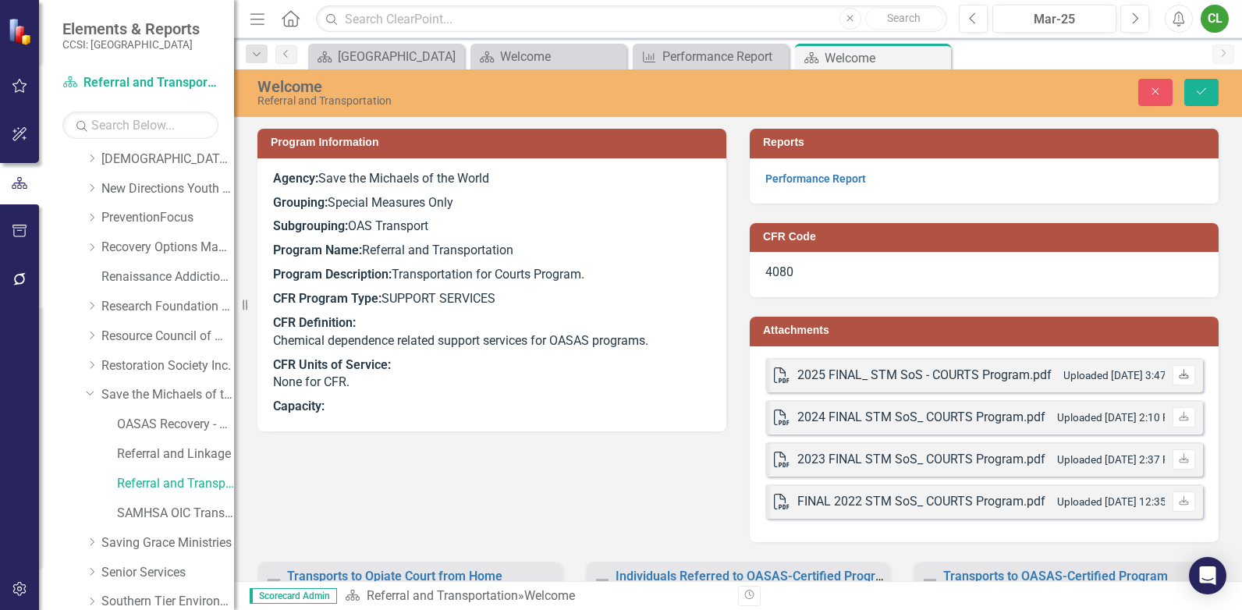
click at [1179, 377] on icon at bounding box center [1183, 373] width 9 height 9
